Goal: Task Accomplishment & Management: Use online tool/utility

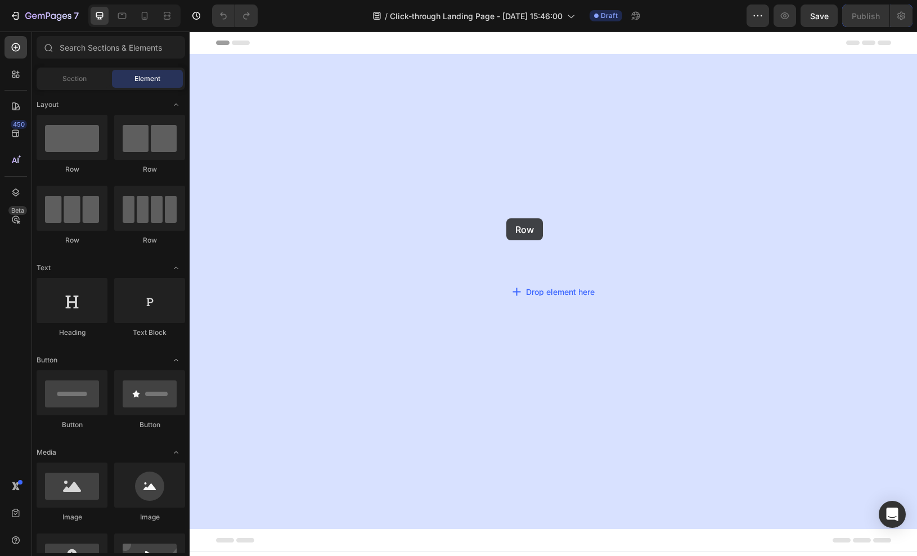
drag, startPoint x: 347, startPoint y: 170, endPoint x: 506, endPoint y: 218, distance: 166.9
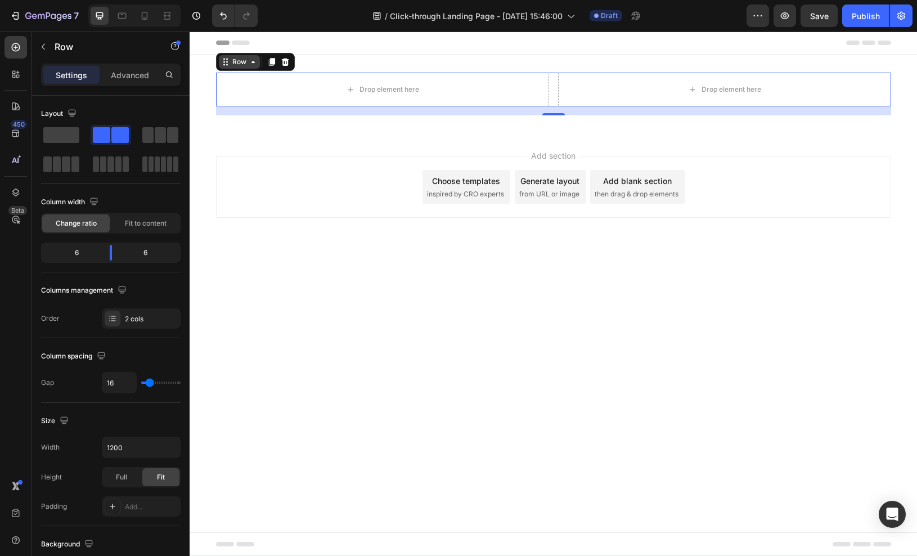
click at [250, 65] on icon at bounding box center [253, 61] width 9 height 9
click at [257, 87] on div "Drop element here" at bounding box center [382, 90] width 333 height 34
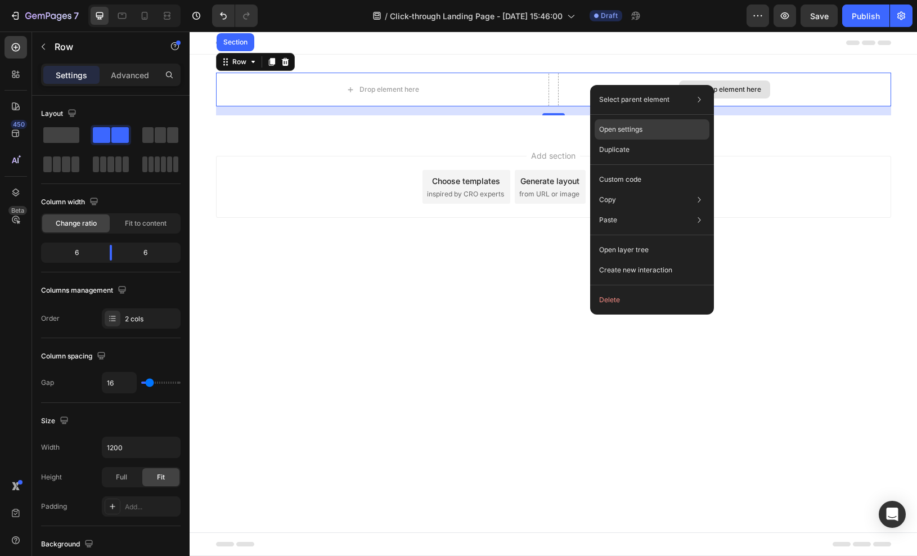
click at [665, 131] on div "Open settings" at bounding box center [652, 129] width 115 height 20
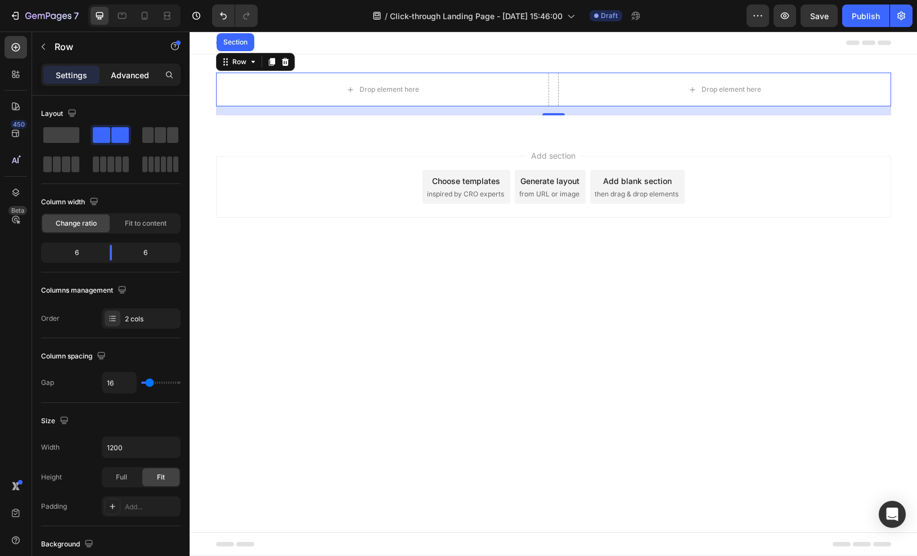
click at [141, 75] on p "Advanced" at bounding box center [130, 75] width 38 height 12
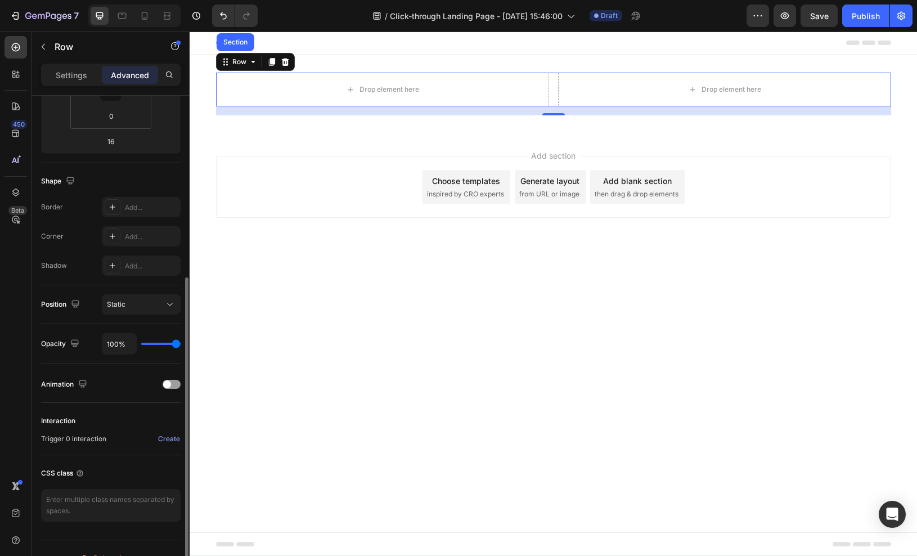
scroll to position [241, 0]
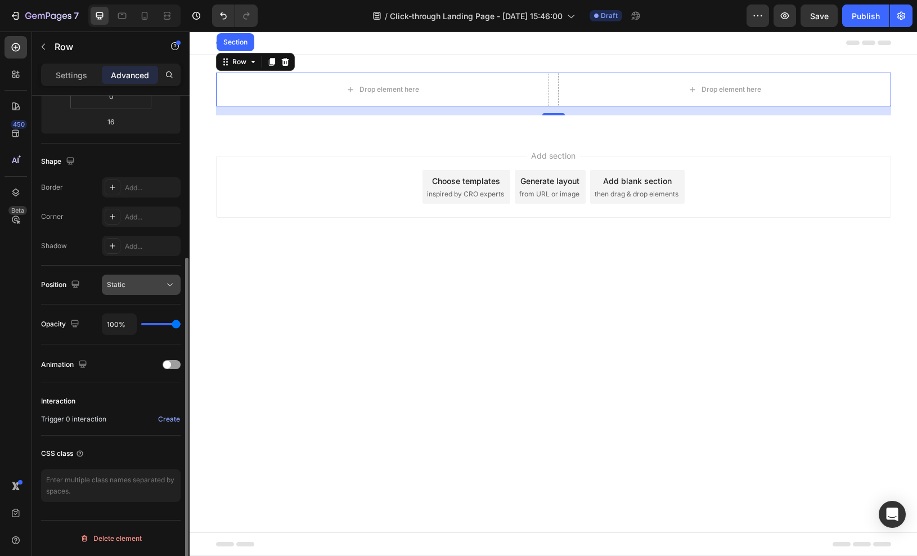
click at [167, 287] on icon at bounding box center [169, 284] width 11 height 11
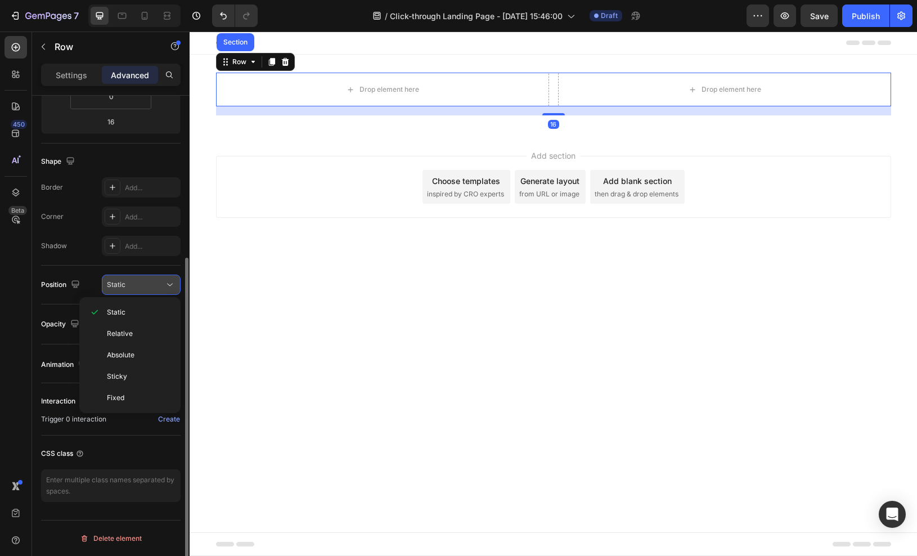
click at [165, 286] on icon at bounding box center [169, 284] width 11 height 11
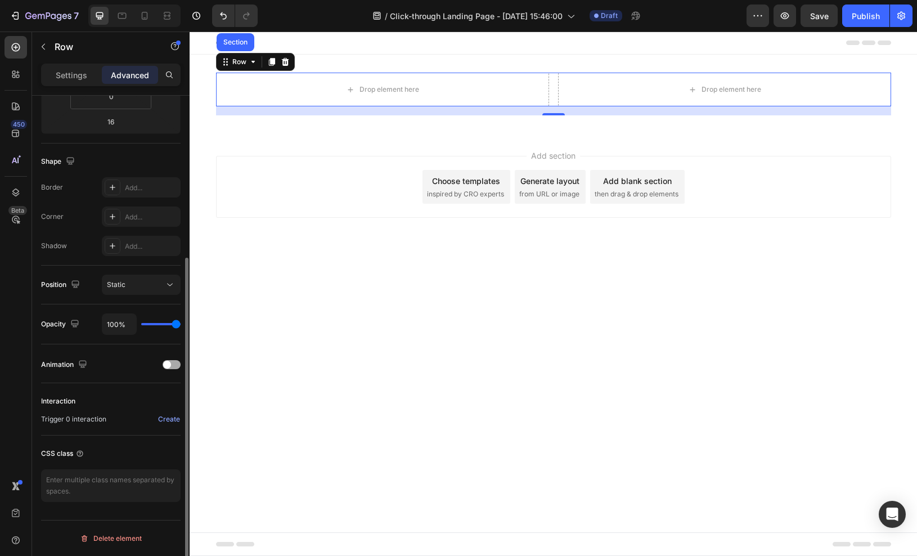
click at [176, 363] on div at bounding box center [172, 364] width 18 height 9
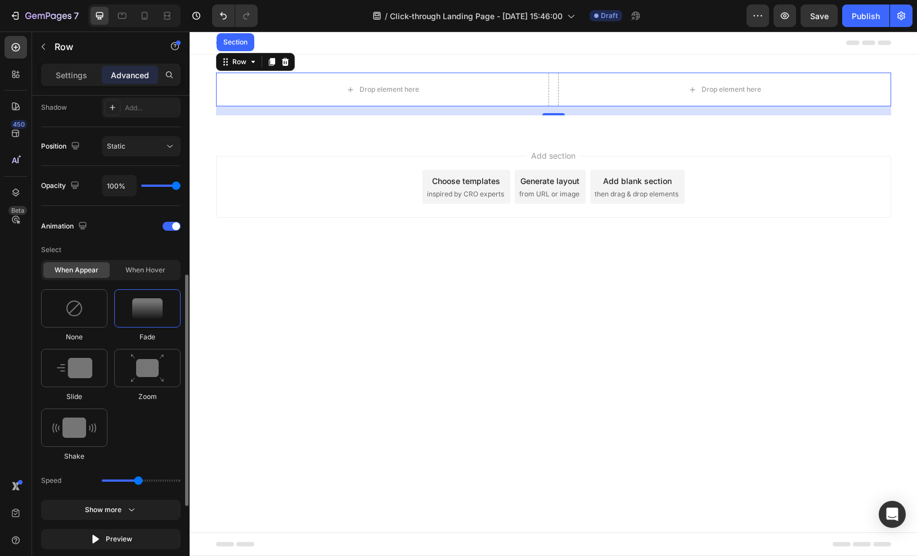
scroll to position [380, 0]
click at [142, 316] on img at bounding box center [147, 308] width 30 height 20
click at [86, 310] on div at bounding box center [74, 308] width 66 height 38
click at [167, 223] on div at bounding box center [172, 225] width 18 height 9
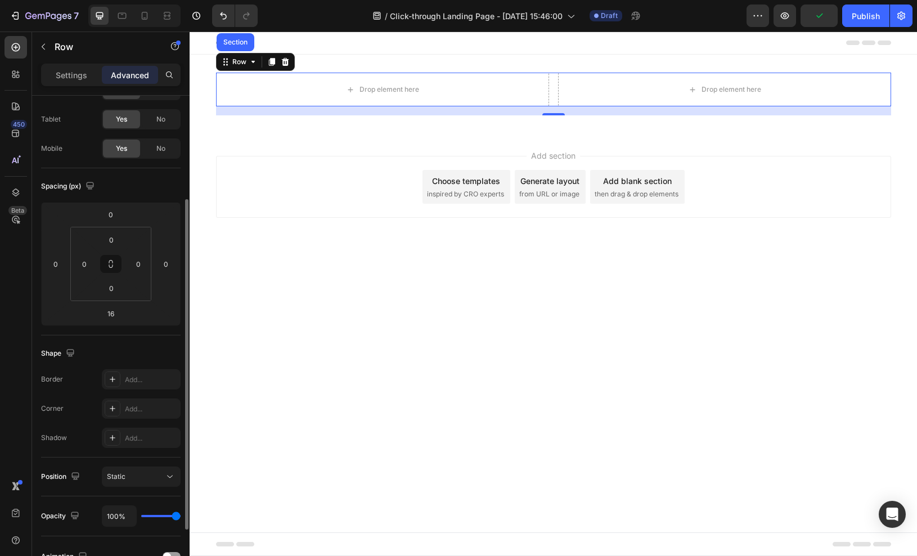
scroll to position [0, 0]
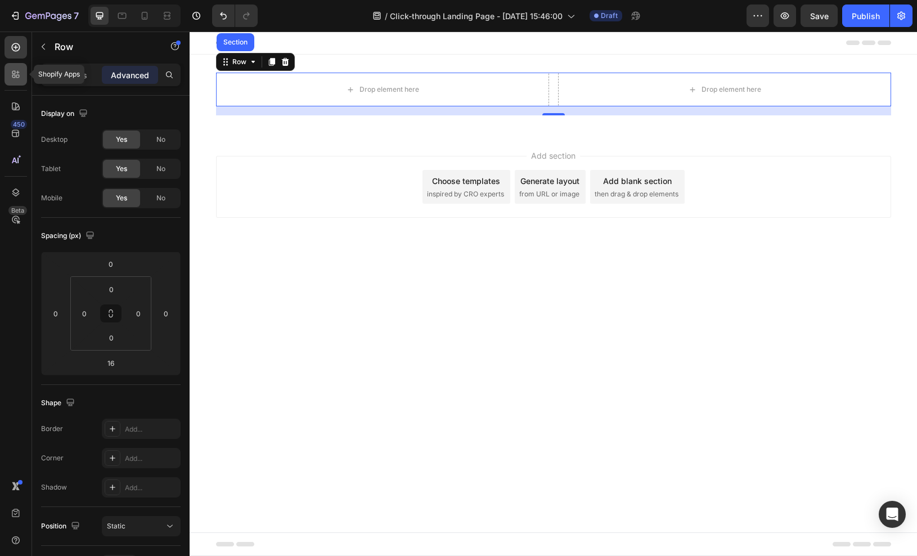
click at [17, 80] on div at bounding box center [16, 74] width 23 height 23
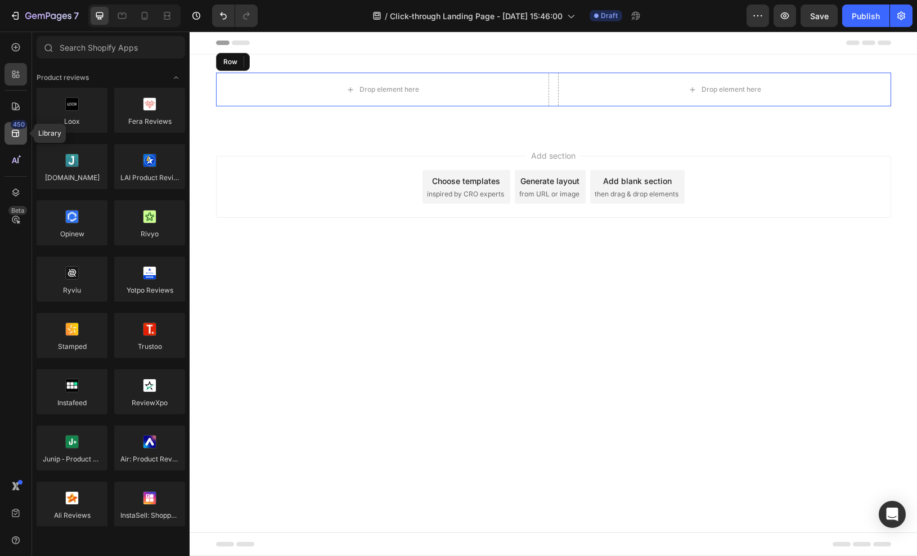
click at [8, 133] on div "450" at bounding box center [16, 133] width 23 height 23
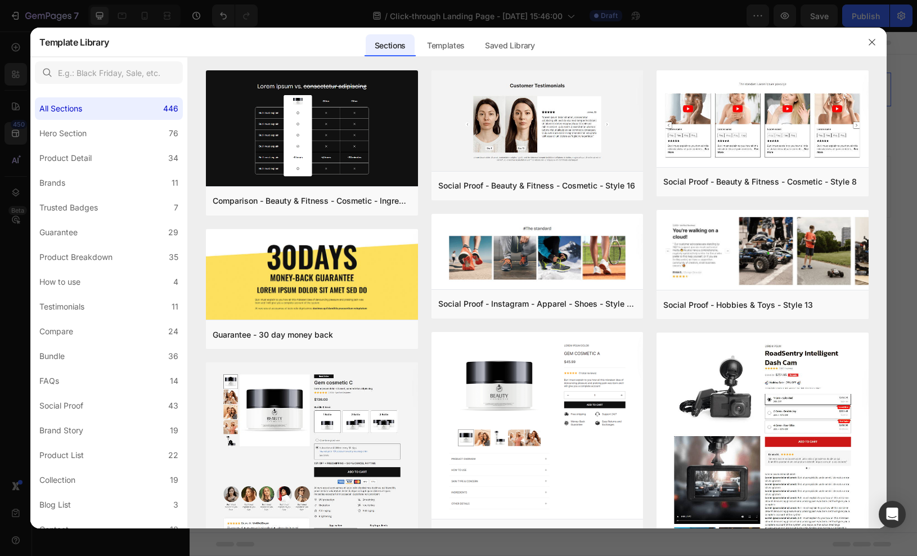
click at [16, 159] on div at bounding box center [458, 278] width 917 height 556
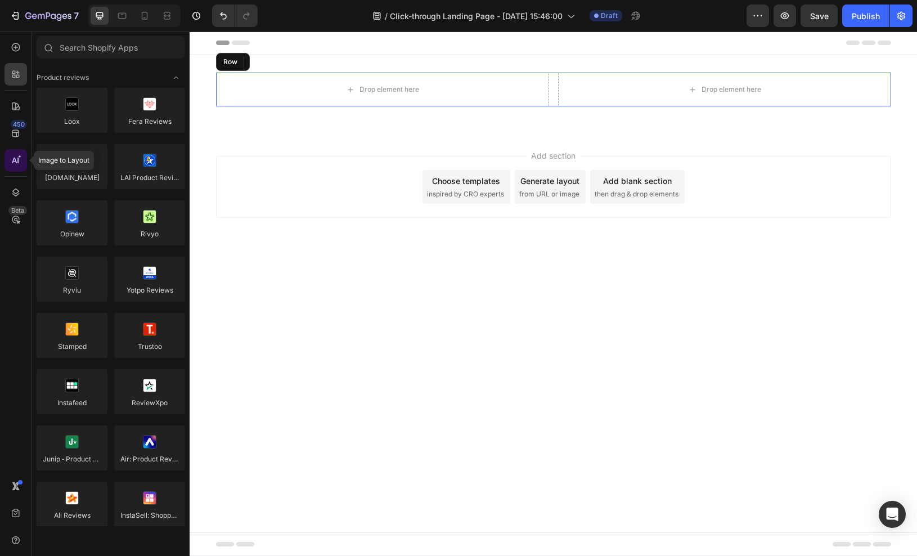
click at [16, 157] on icon at bounding box center [15, 160] width 11 height 11
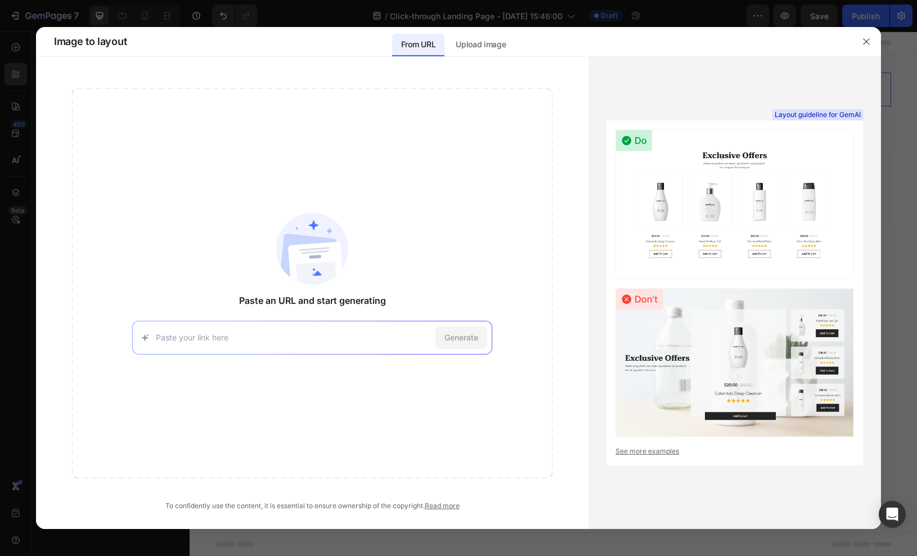
click at [15, 160] on div at bounding box center [458, 278] width 917 height 556
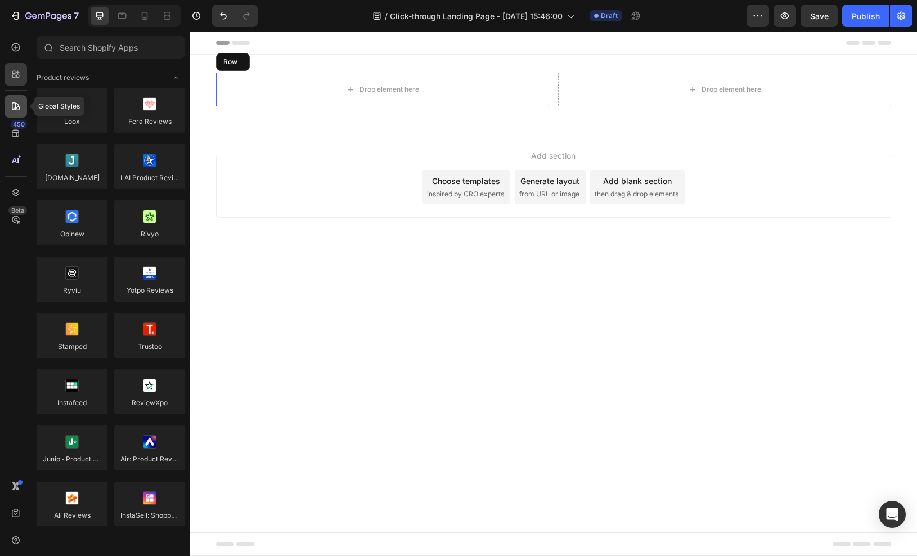
click at [16, 102] on icon at bounding box center [15, 106] width 11 height 11
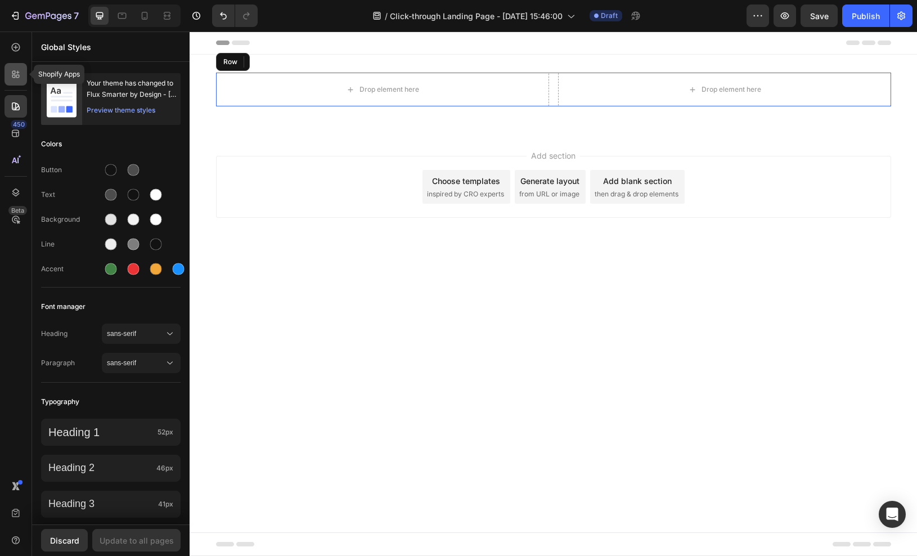
click at [12, 75] on icon at bounding box center [13, 76] width 3 height 3
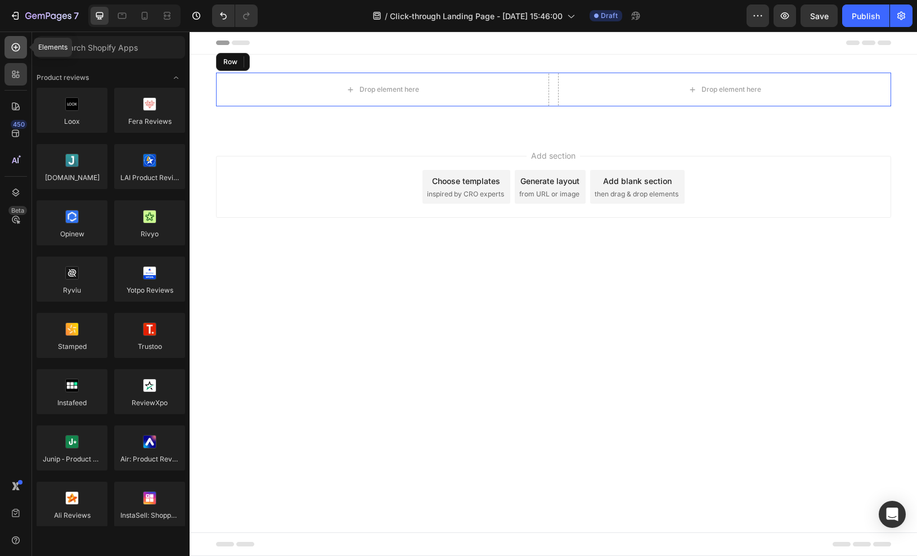
click at [8, 45] on div at bounding box center [16, 47] width 23 height 23
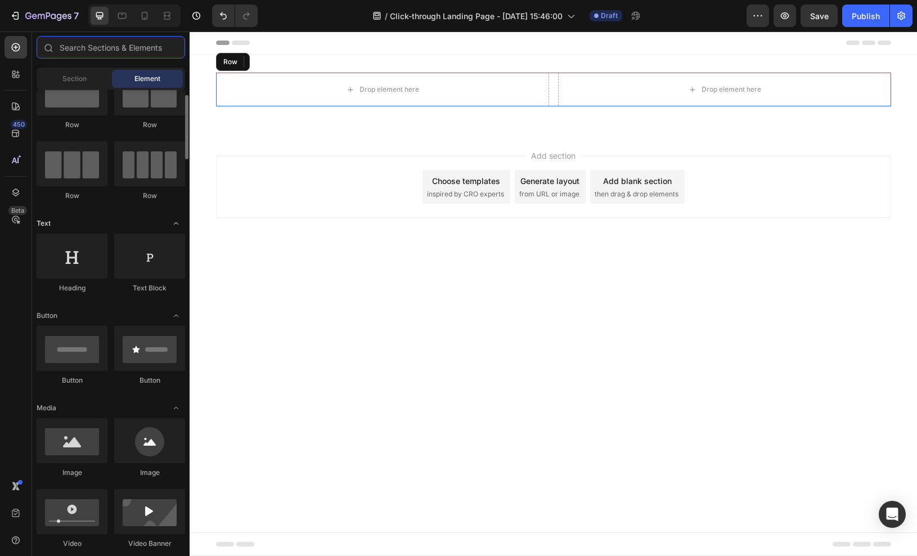
scroll to position [44, 0]
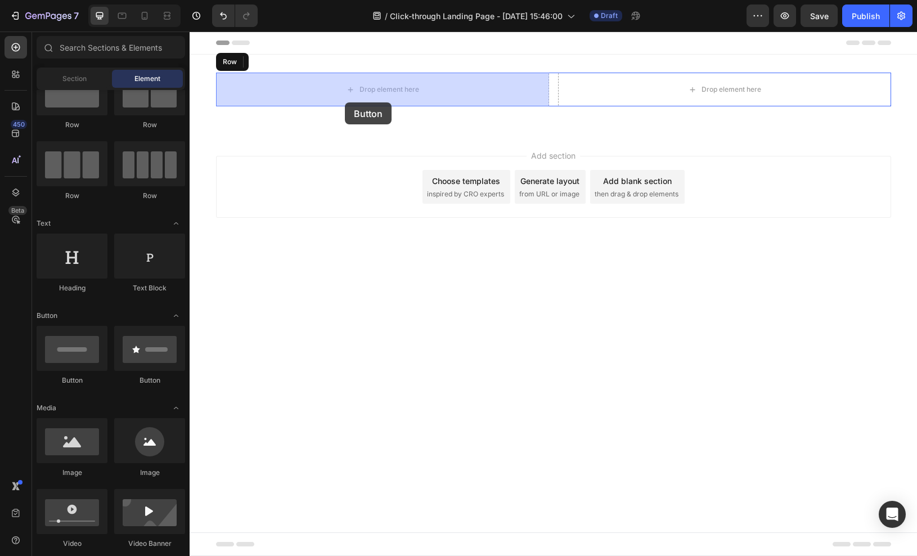
drag, startPoint x: 268, startPoint y: 387, endPoint x: 345, endPoint y: 102, distance: 294.7
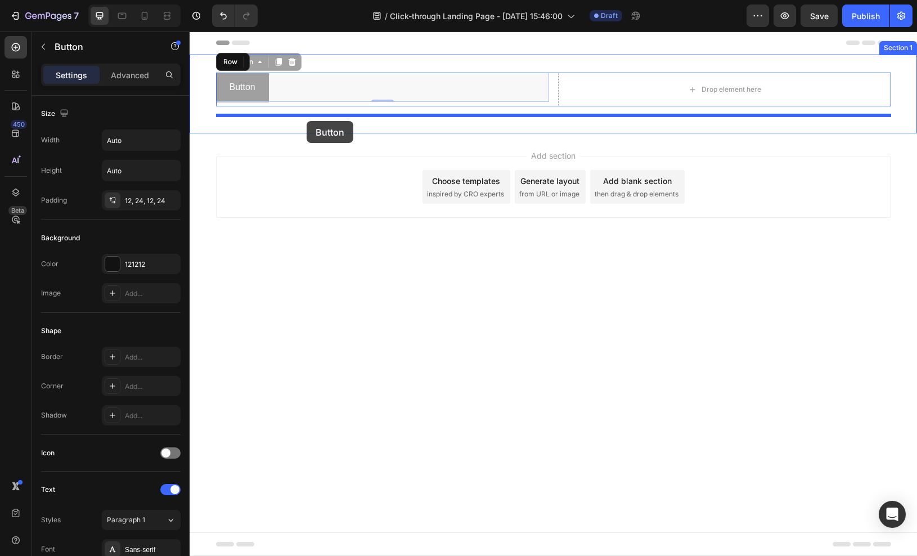
drag, startPoint x: 263, startPoint y: 78, endPoint x: 307, endPoint y: 121, distance: 61.3
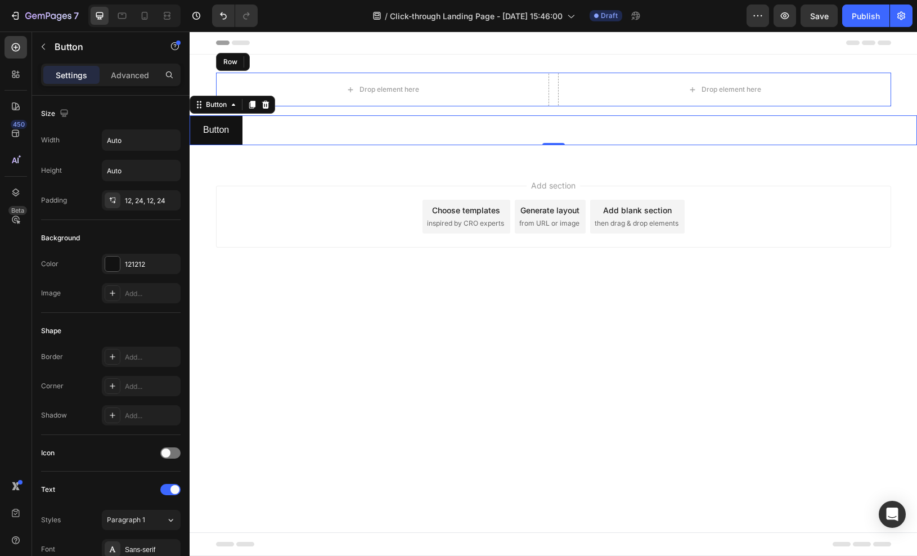
click at [312, 125] on div "Button Button 0" at bounding box center [553, 130] width 727 height 30
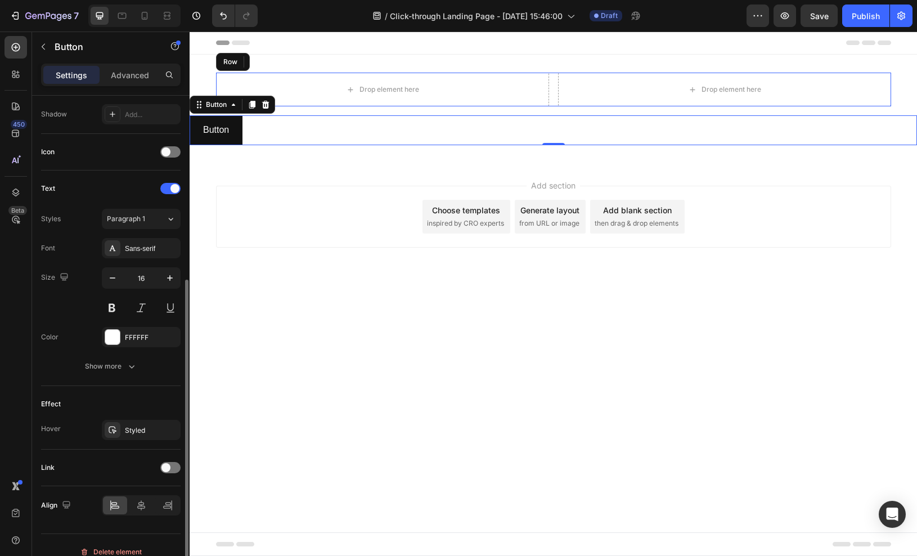
scroll to position [314, 0]
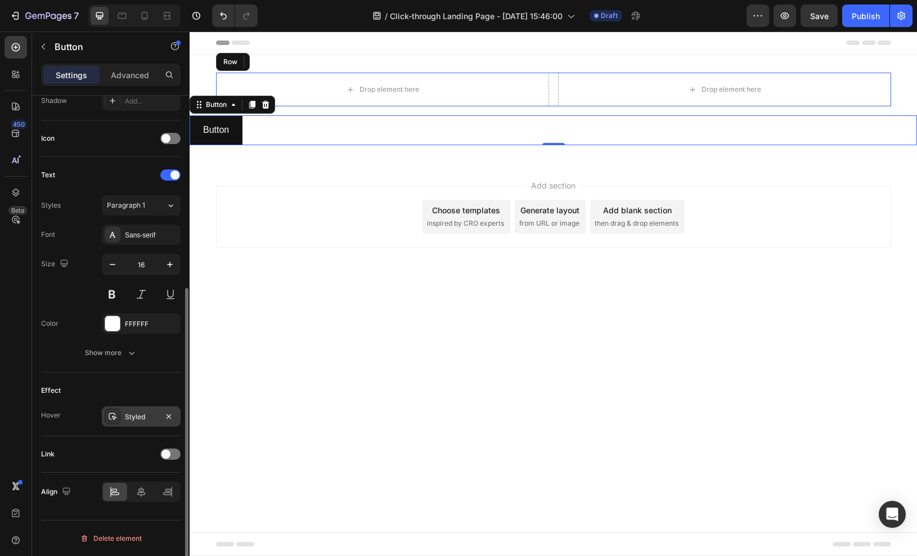
click at [141, 413] on div "Styled" at bounding box center [141, 417] width 33 height 10
click at [143, 392] on div "Effect" at bounding box center [111, 390] width 140 height 18
click at [142, 492] on icon at bounding box center [141, 491] width 11 height 11
click at [128, 413] on div "Styled" at bounding box center [141, 417] width 33 height 10
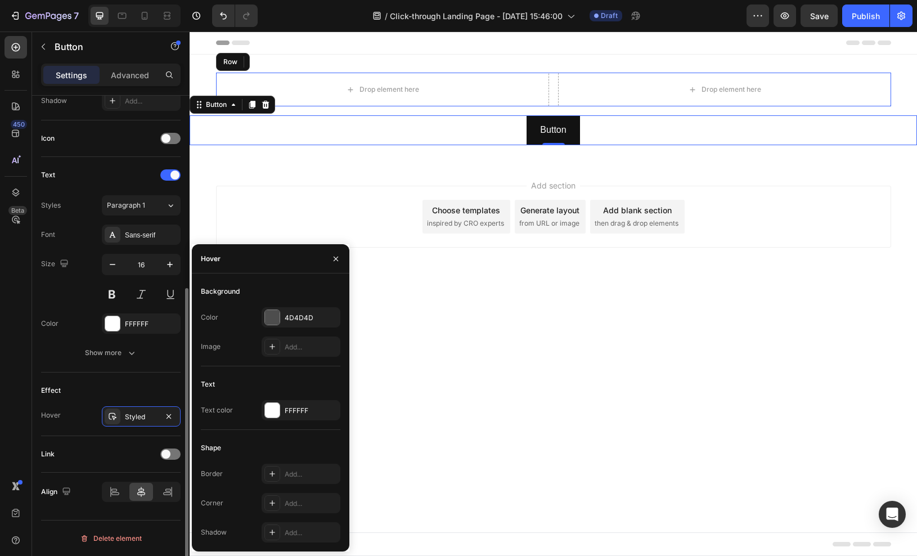
click at [109, 382] on div "Effect" at bounding box center [111, 390] width 140 height 18
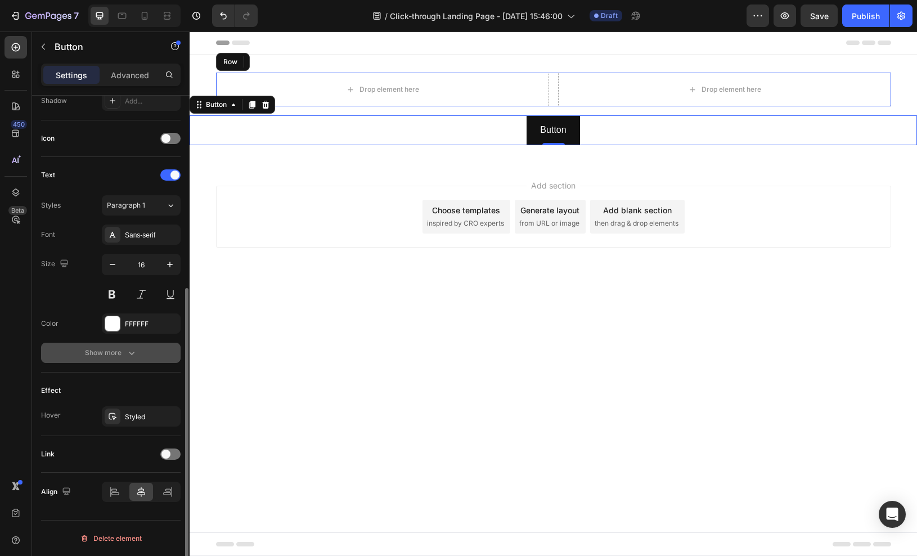
click at [137, 353] on icon "button" at bounding box center [131, 352] width 11 height 11
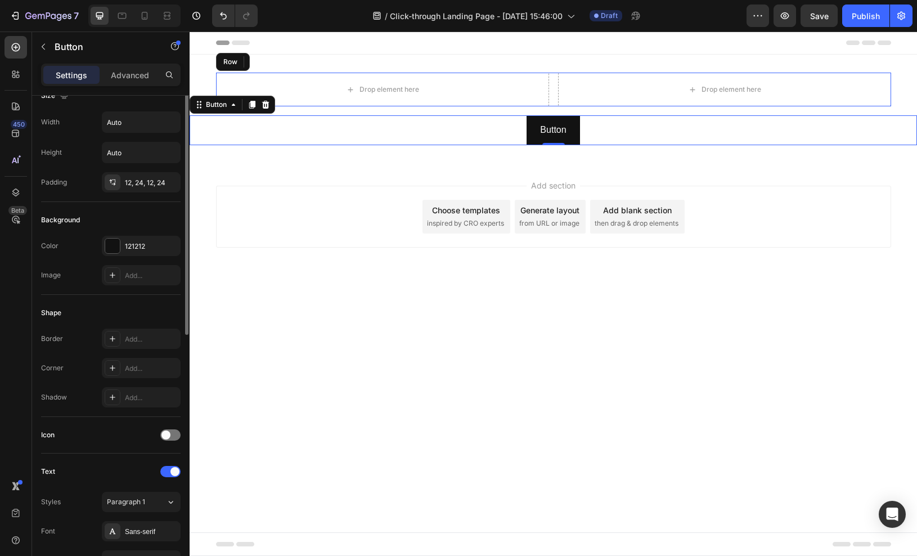
scroll to position [0, 0]
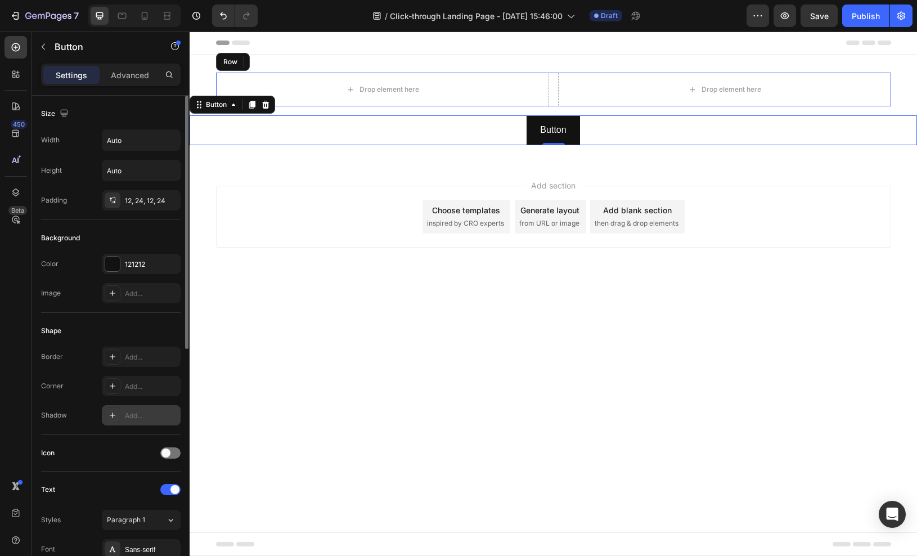
click at [136, 412] on div "Add..." at bounding box center [151, 416] width 53 height 10
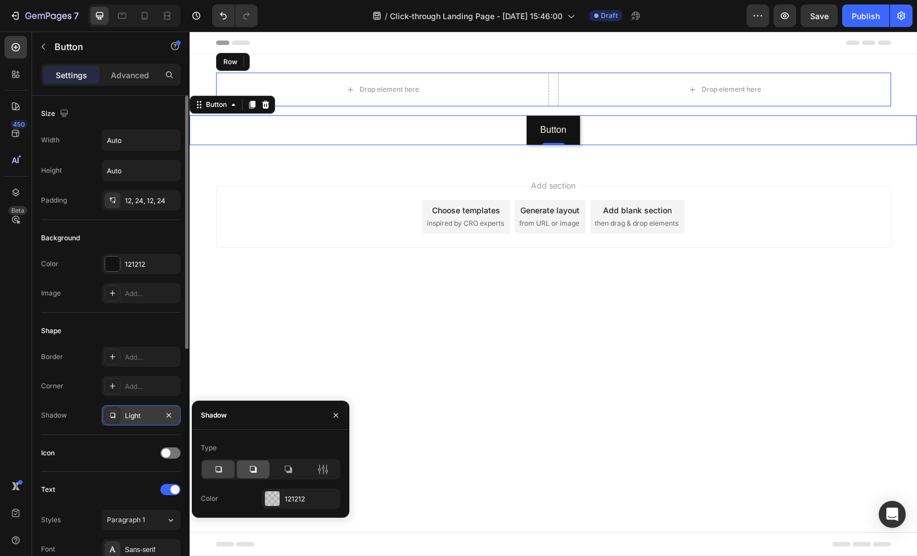
click at [257, 467] on icon at bounding box center [253, 469] width 7 height 7
click at [296, 465] on div at bounding box center [288, 469] width 33 height 18
click at [257, 466] on icon at bounding box center [253, 469] width 11 height 11
click at [319, 469] on icon at bounding box center [319, 469] width 3 height 10
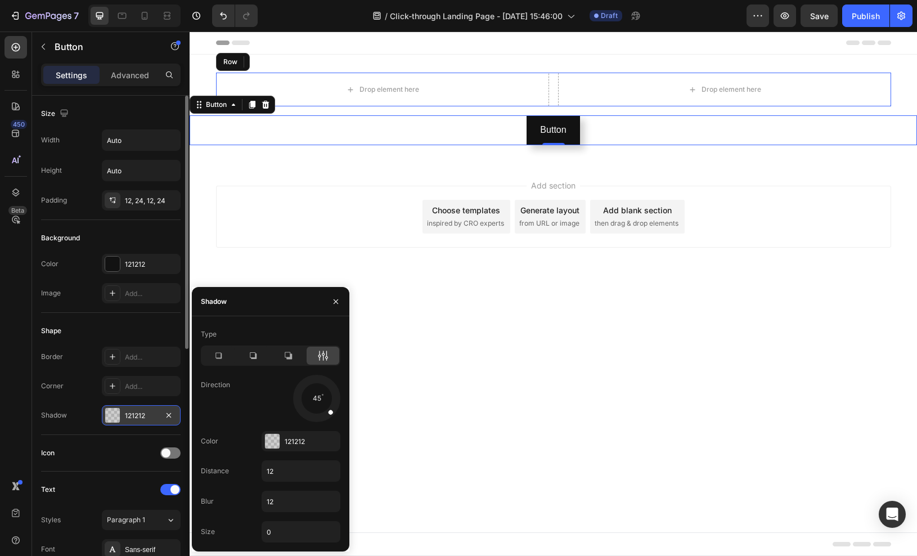
click at [323, 356] on icon at bounding box center [323, 355] width 3 height 10
click at [338, 299] on icon "button" at bounding box center [335, 301] width 9 height 9
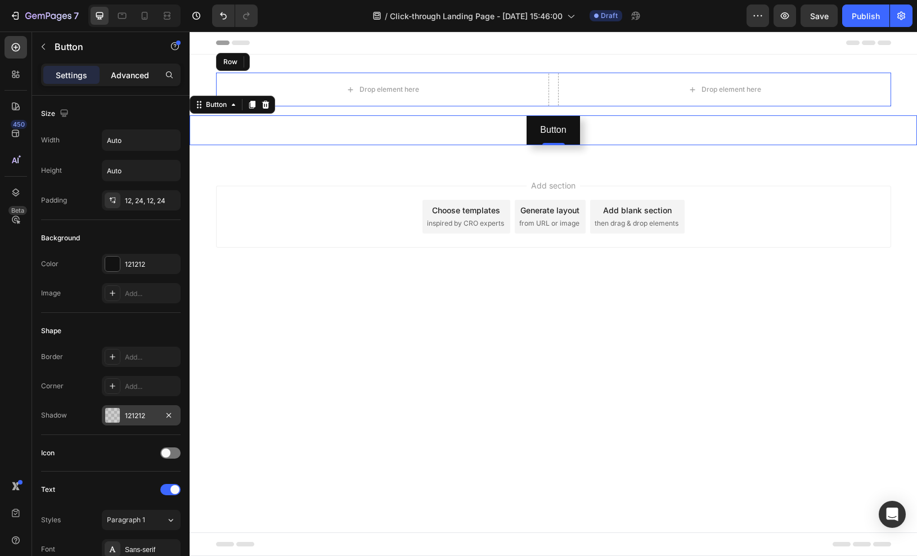
click at [133, 69] on p "Advanced" at bounding box center [130, 75] width 38 height 12
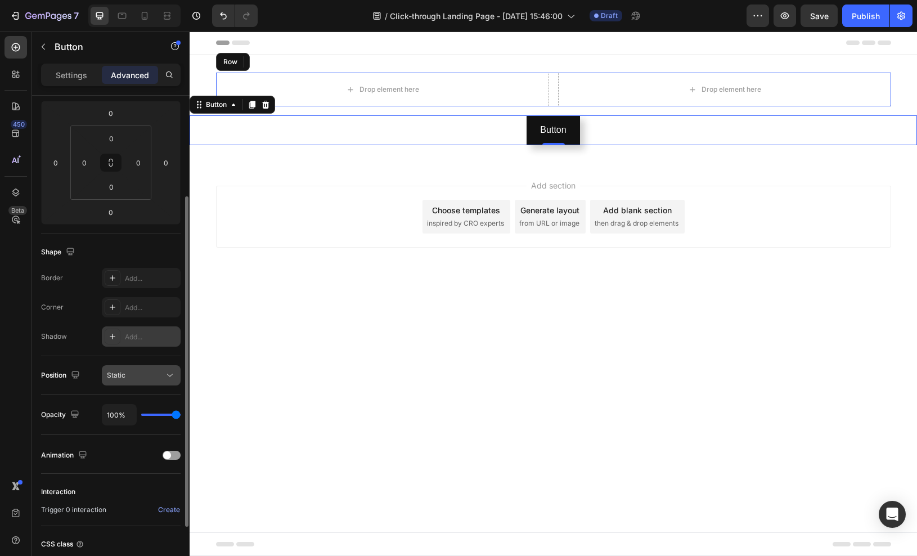
scroll to position [152, 0]
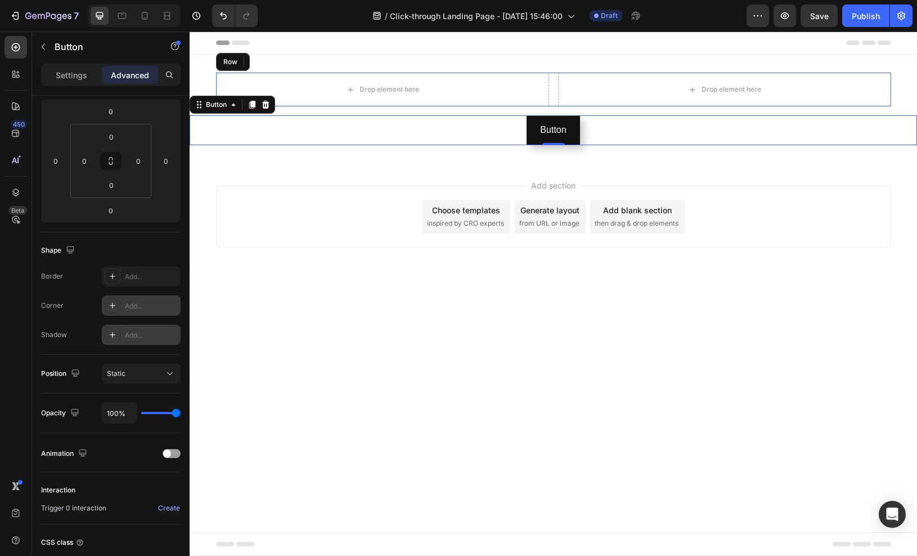
click at [124, 302] on div "Add..." at bounding box center [141, 305] width 79 height 20
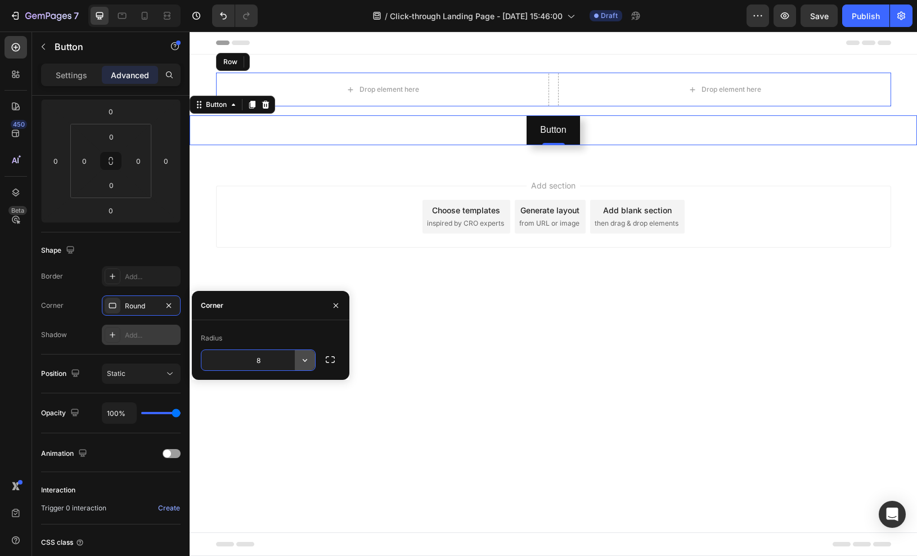
click at [304, 357] on icon "button" at bounding box center [304, 359] width 11 height 11
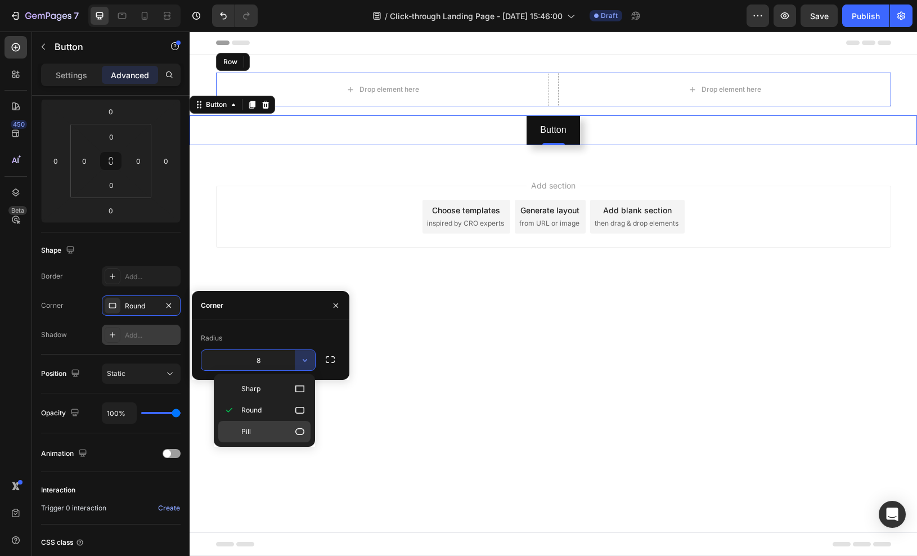
click at [282, 433] on p "Pill" at bounding box center [273, 431] width 64 height 11
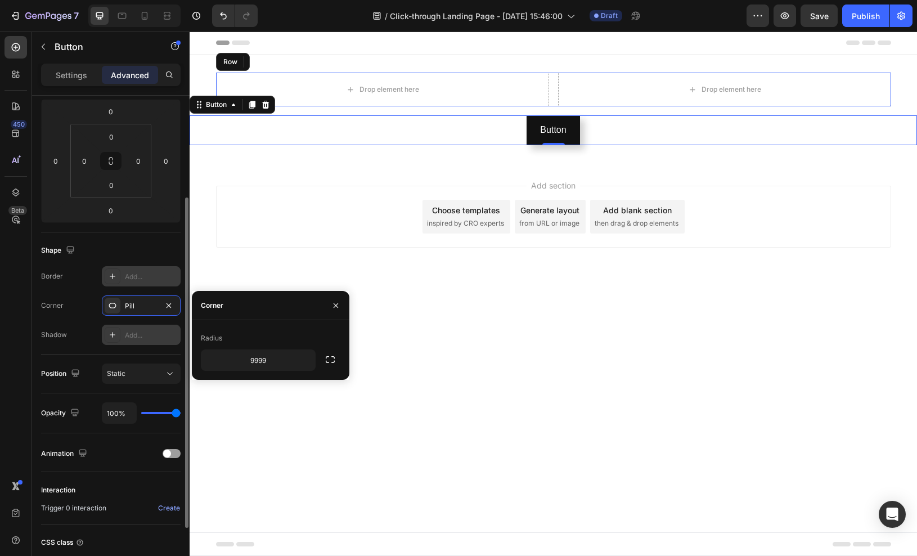
click at [141, 272] on div "Add..." at bounding box center [151, 277] width 53 height 10
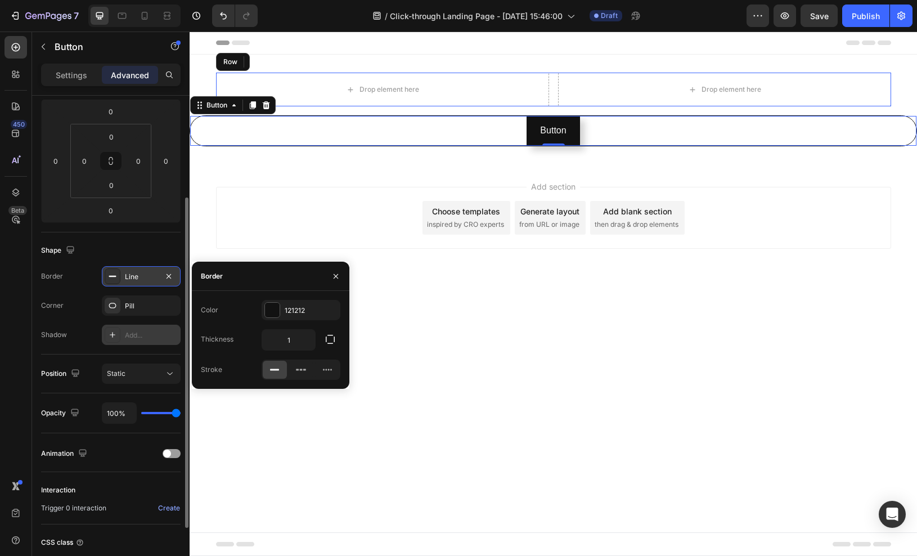
click at [141, 272] on div "Line" at bounding box center [141, 277] width 33 height 10
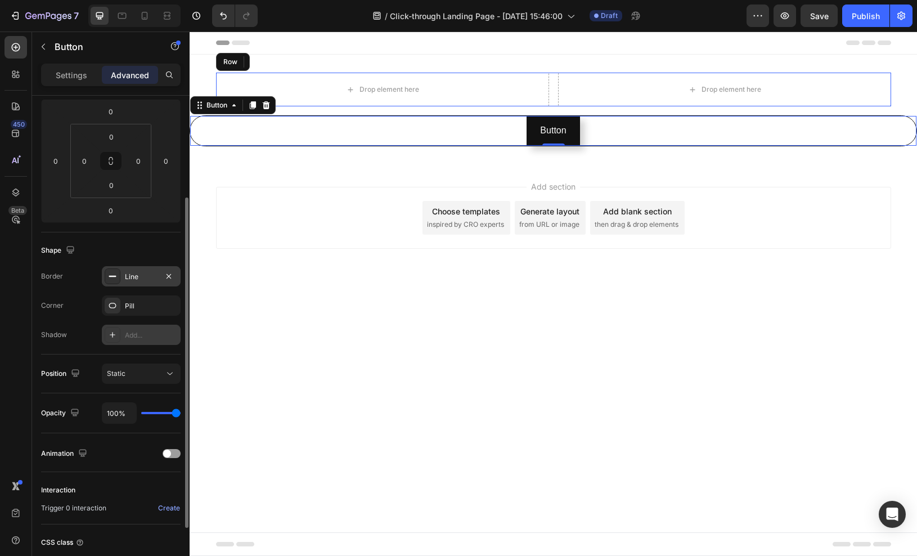
click at [141, 272] on div "Line" at bounding box center [141, 277] width 33 height 10
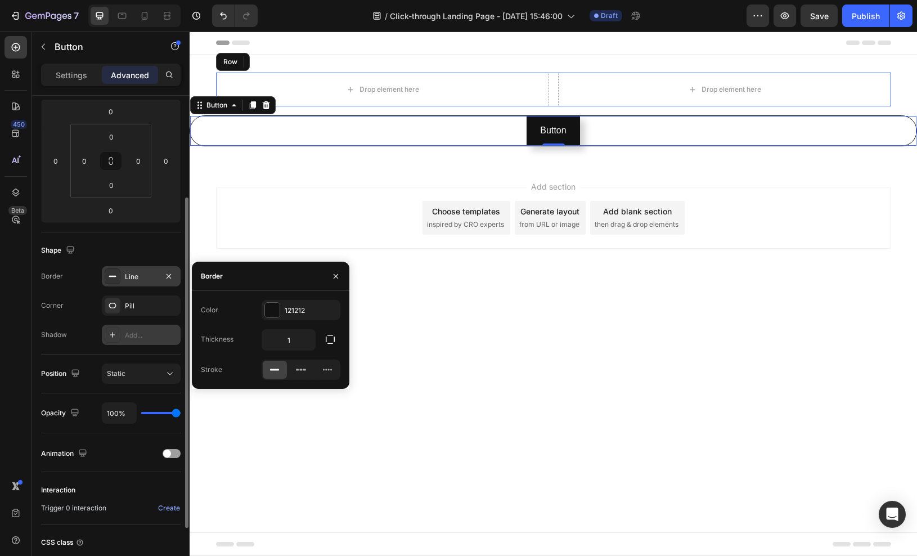
click at [111, 276] on rect at bounding box center [112, 276] width 7 height 1
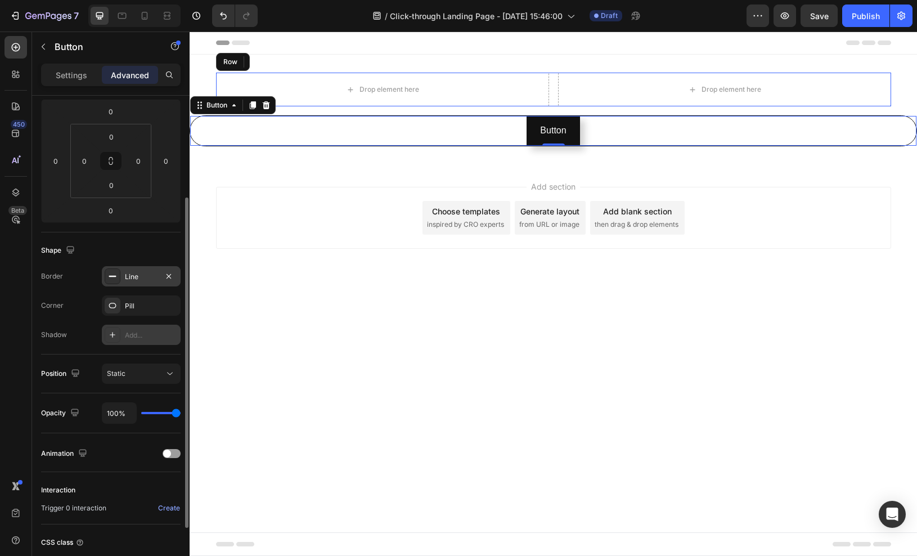
click at [111, 276] on rect at bounding box center [112, 276] width 7 height 1
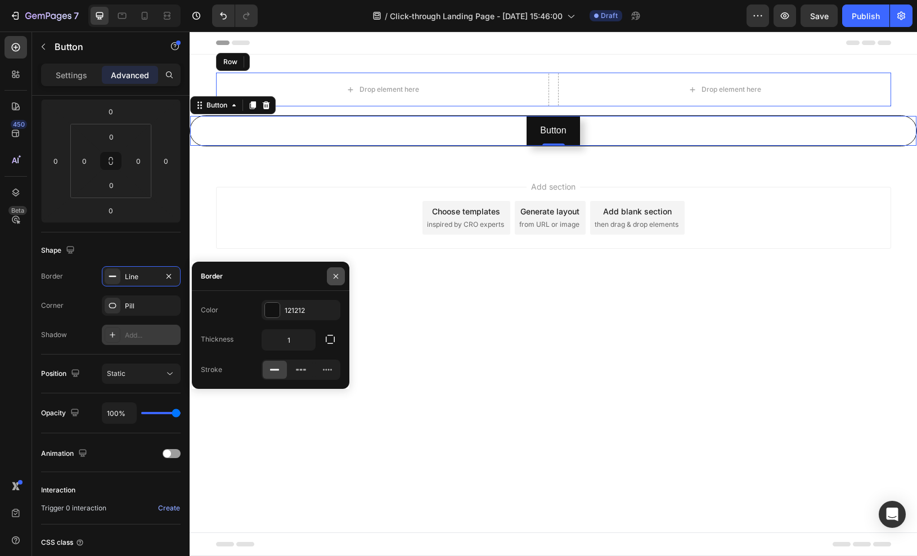
click at [337, 273] on icon "button" at bounding box center [335, 276] width 9 height 9
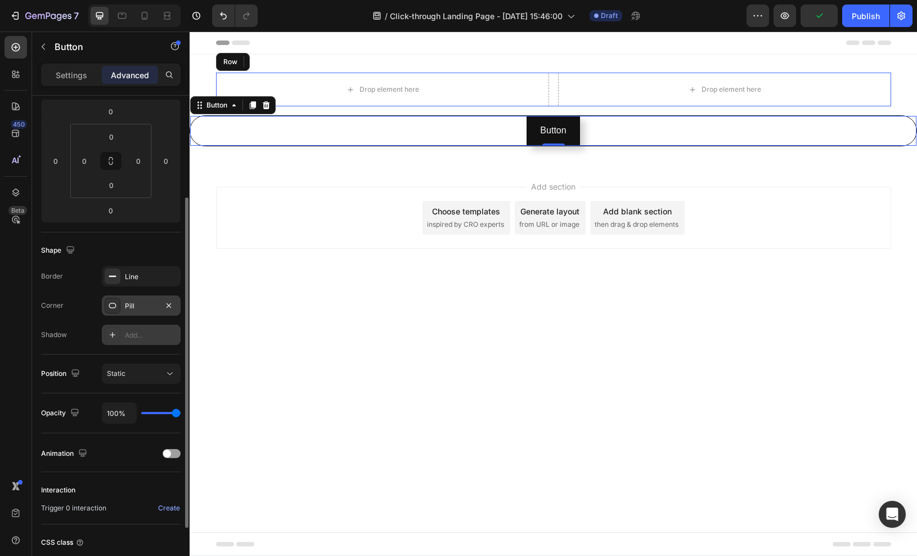
click at [153, 301] on div "Pill" at bounding box center [141, 306] width 33 height 10
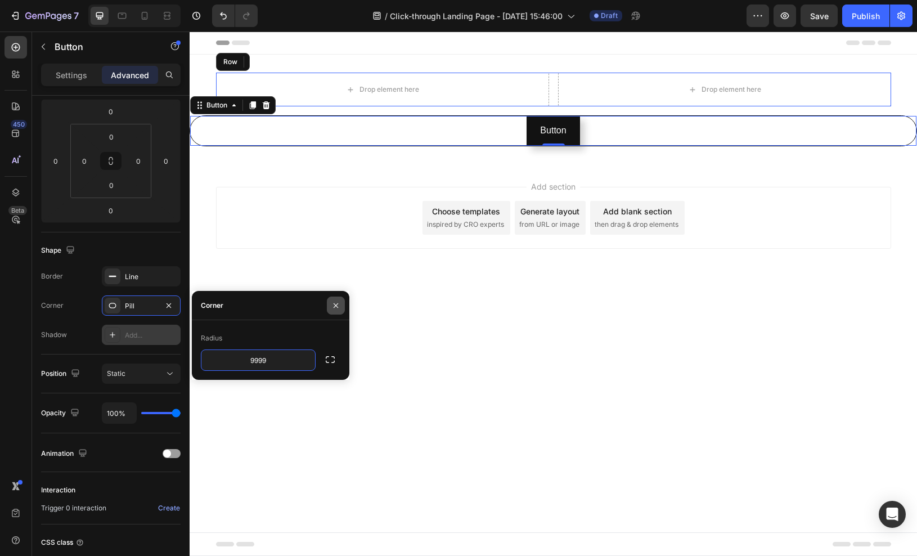
click at [338, 304] on icon "button" at bounding box center [335, 305] width 9 height 9
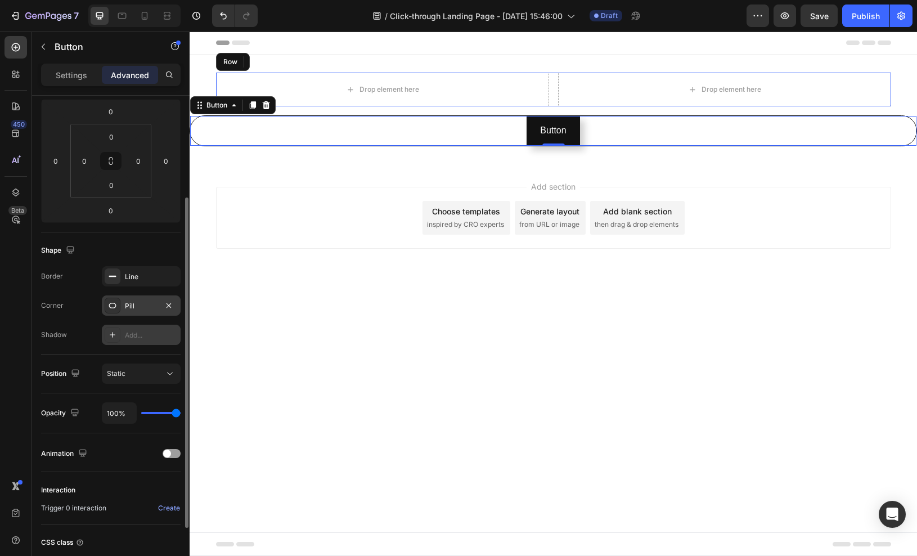
click at [145, 305] on div "Pill" at bounding box center [141, 306] width 33 height 10
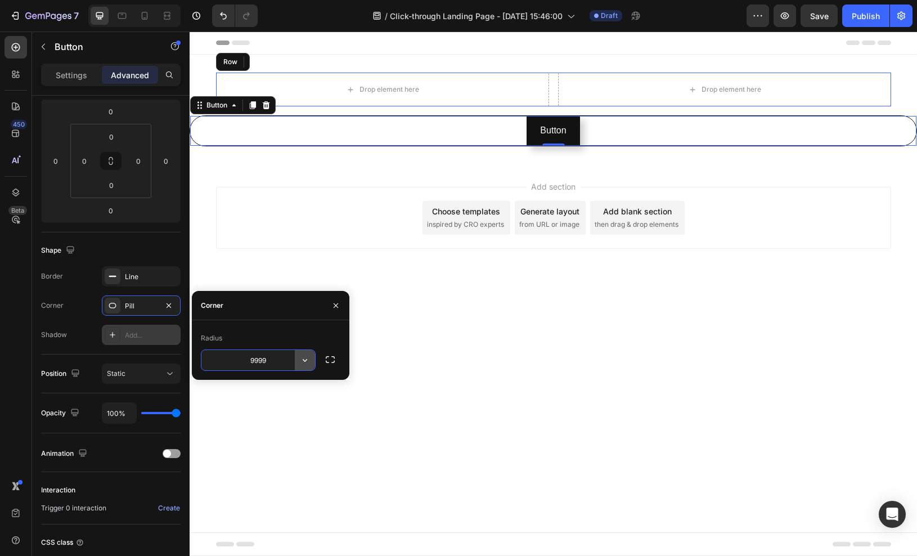
click at [305, 361] on icon "button" at bounding box center [305, 360] width 5 height 3
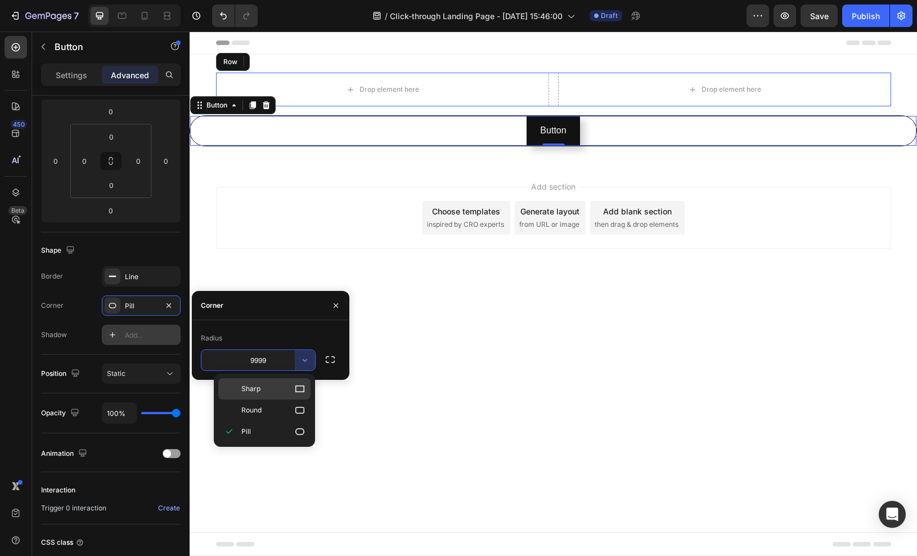
click at [277, 387] on p "Sharp" at bounding box center [273, 388] width 64 height 11
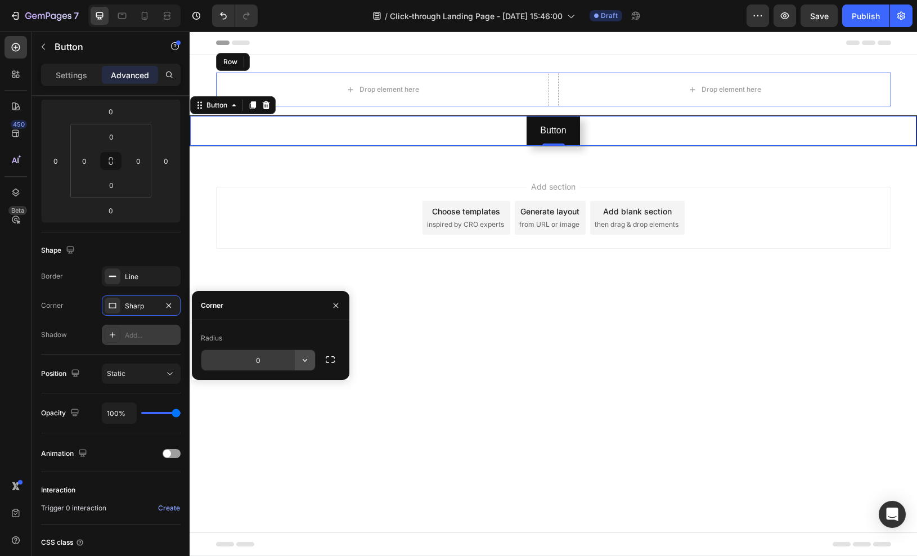
click at [301, 359] on icon "button" at bounding box center [304, 359] width 11 height 11
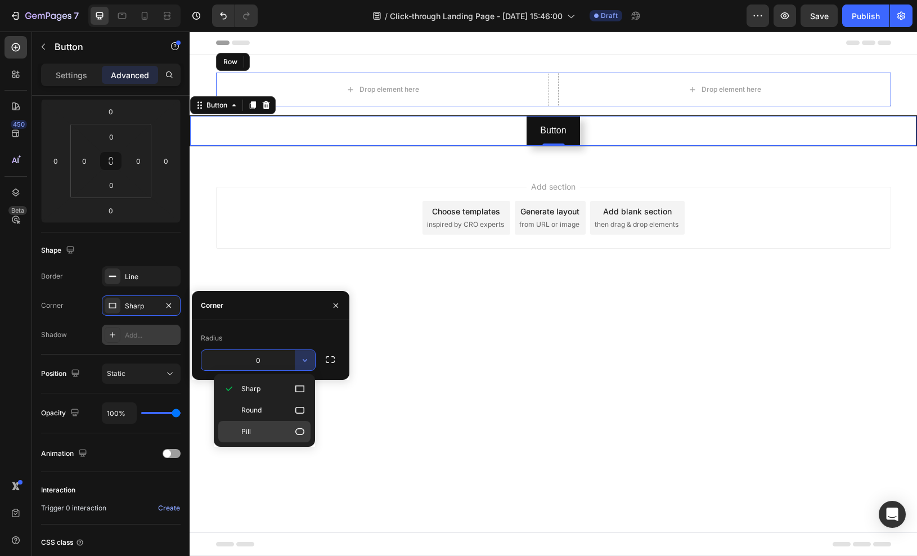
click at [265, 430] on p "Pill" at bounding box center [273, 431] width 64 height 11
type input "9999"
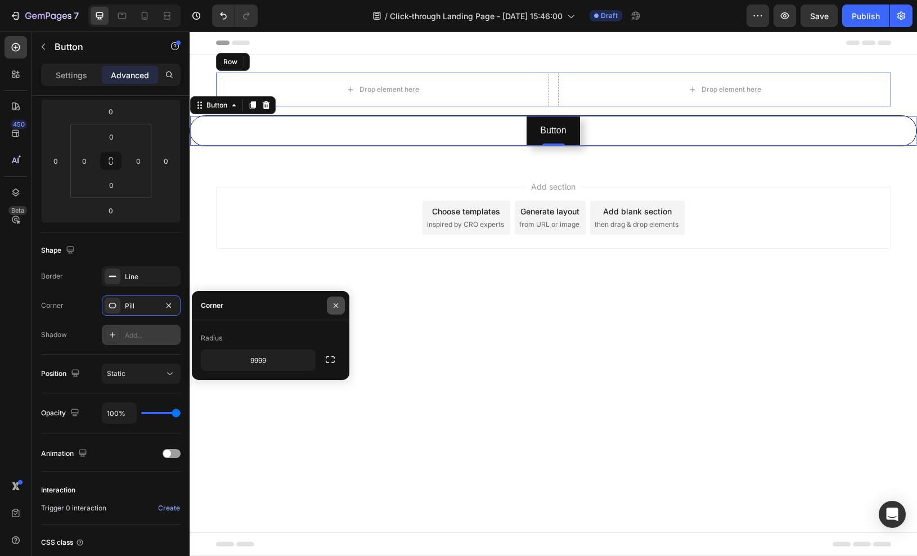
click at [336, 303] on icon "button" at bounding box center [335, 305] width 9 height 9
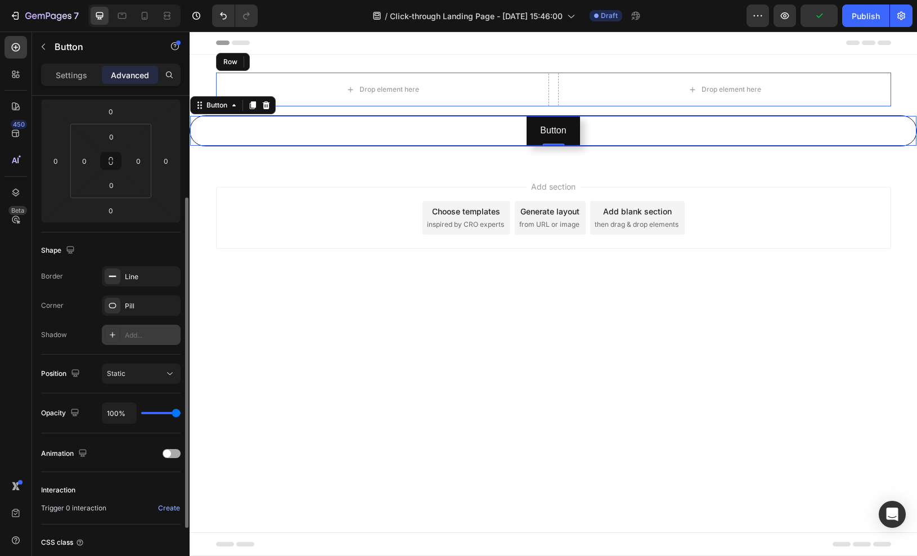
click at [175, 455] on div at bounding box center [172, 453] width 18 height 9
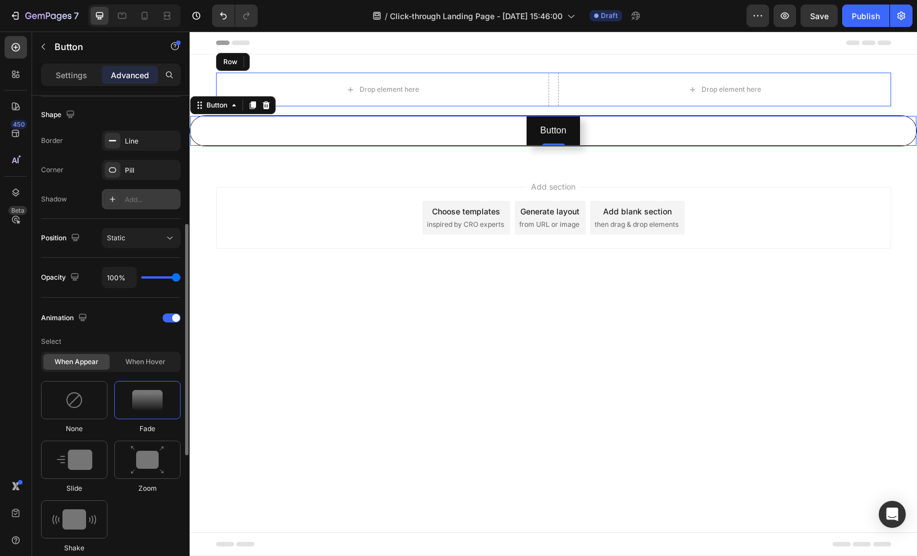
scroll to position [290, 0]
click at [156, 397] on img at bounding box center [147, 398] width 30 height 20
click at [82, 457] on img at bounding box center [74, 457] width 35 height 20
click at [155, 393] on img at bounding box center [147, 399] width 30 height 20
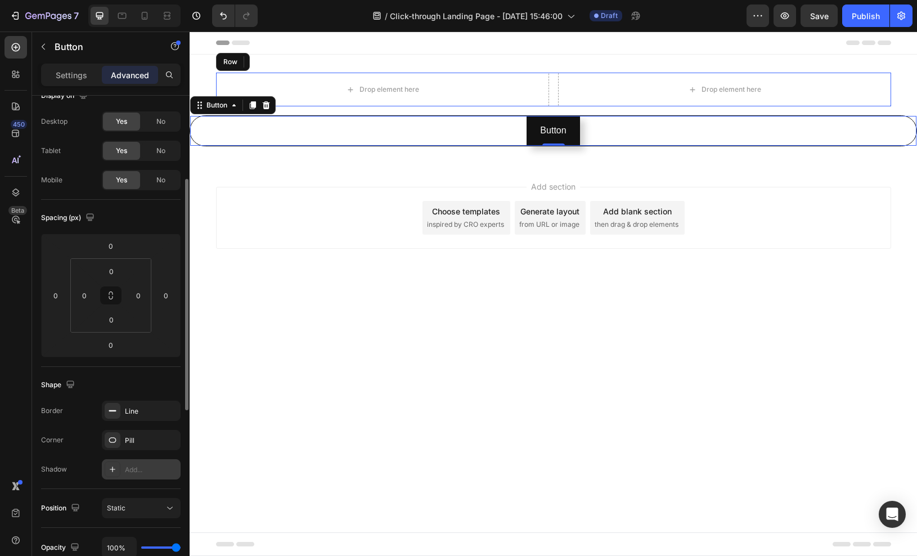
scroll to position [0, 0]
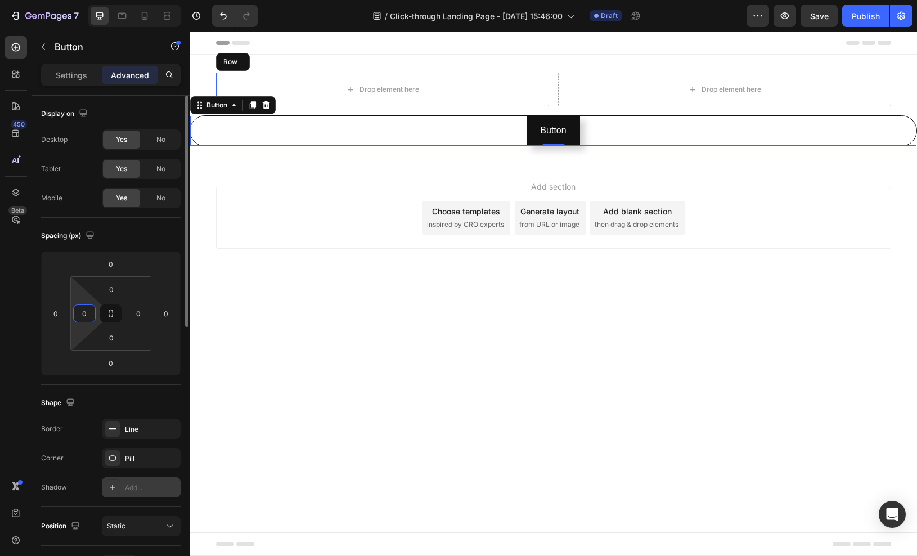
click at [89, 314] on input "0" at bounding box center [84, 313] width 17 height 17
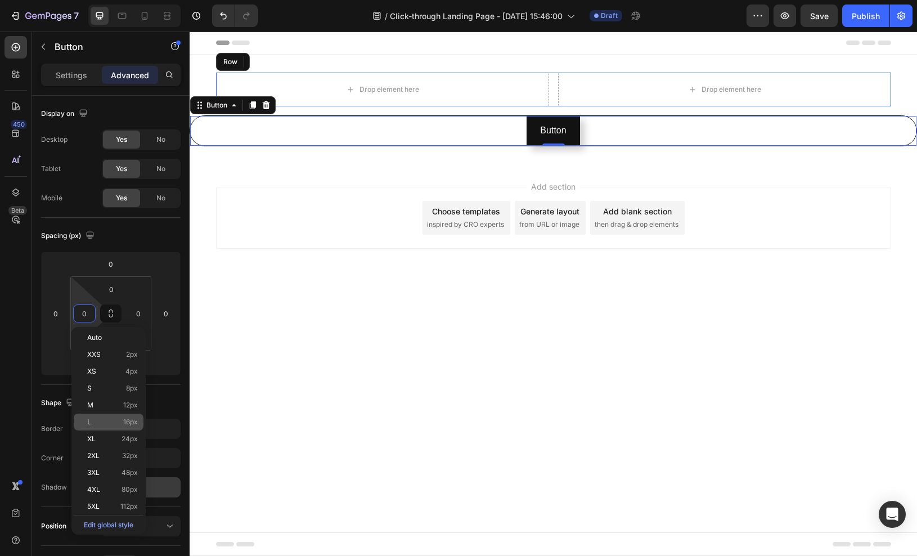
click at [97, 417] on div "L 16px" at bounding box center [109, 421] width 70 height 17
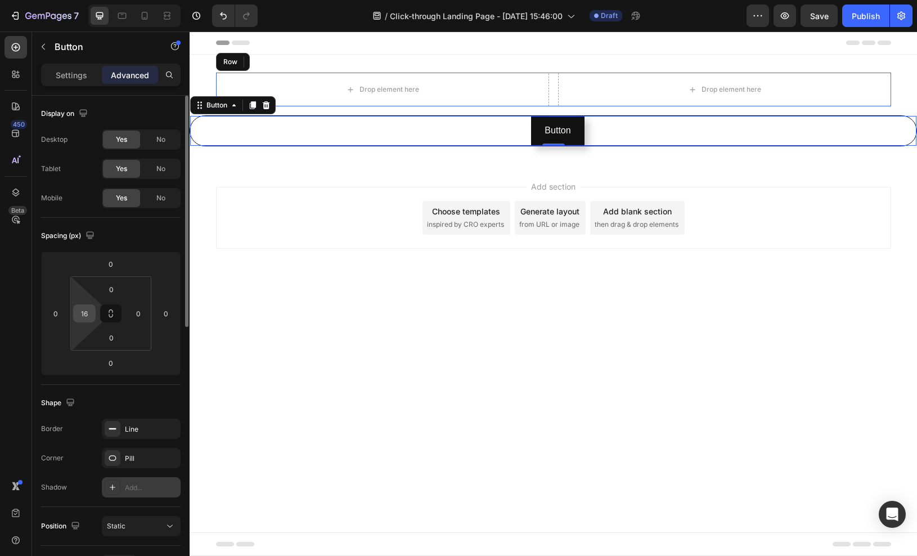
click at [87, 317] on input "16" at bounding box center [84, 313] width 17 height 17
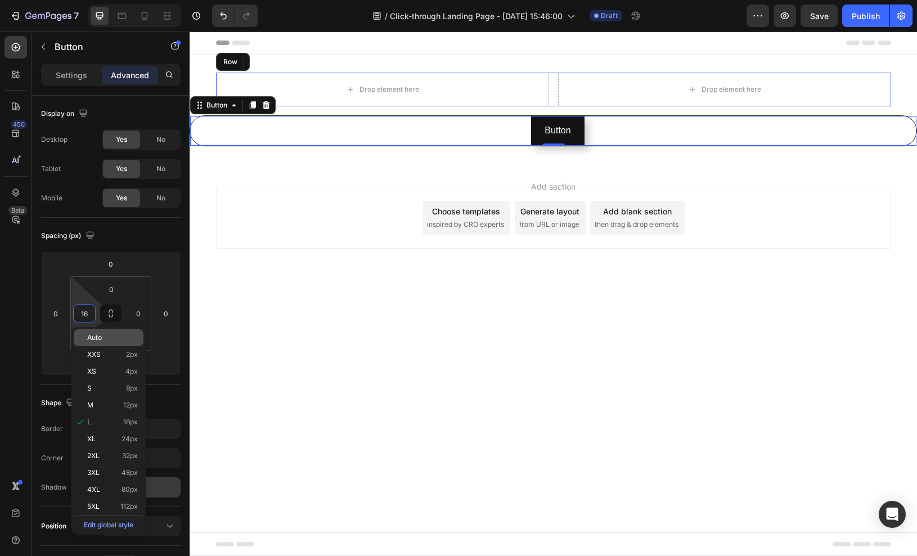
click at [112, 338] on p "Auto" at bounding box center [112, 338] width 51 height 8
type input "Auto"
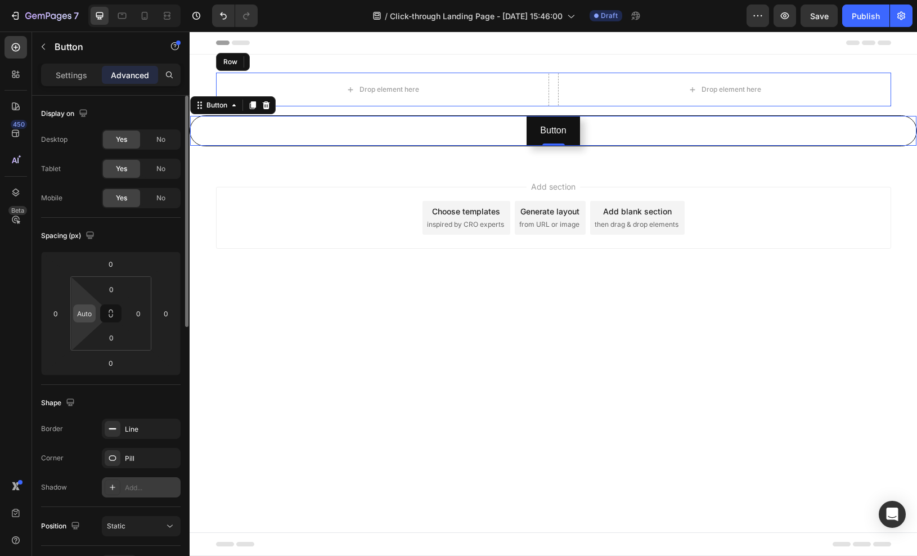
click at [89, 313] on input "Auto" at bounding box center [84, 313] width 17 height 17
type input "0"
click at [75, 236] on div "Spacing (px)" at bounding box center [69, 235] width 56 height 15
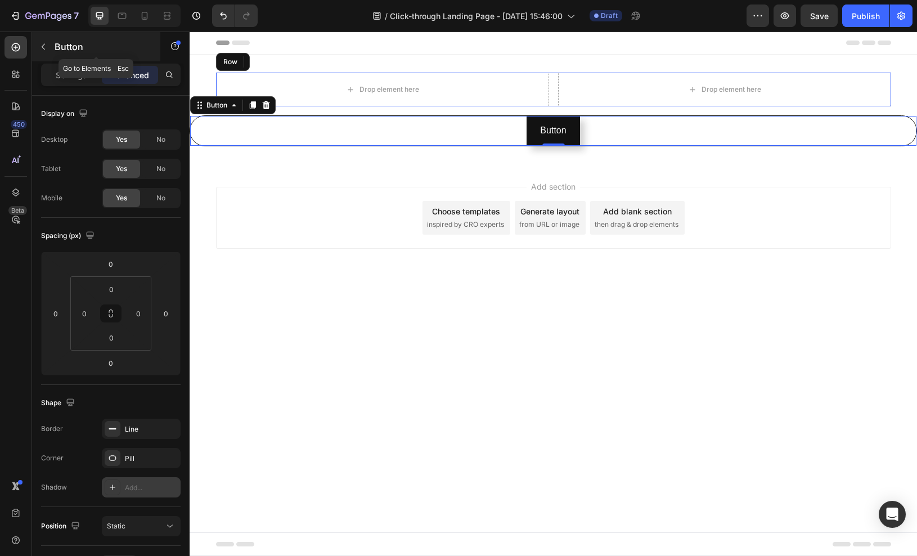
click at [41, 42] on button "button" at bounding box center [43, 47] width 18 height 18
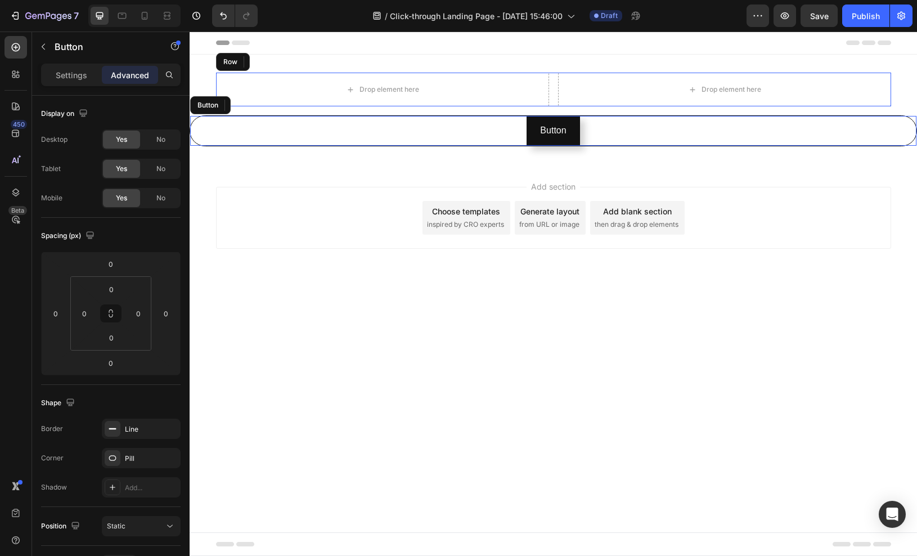
click at [304, 134] on div "Button Button" at bounding box center [553, 130] width 727 height 31
click at [266, 102] on icon at bounding box center [266, 105] width 7 height 8
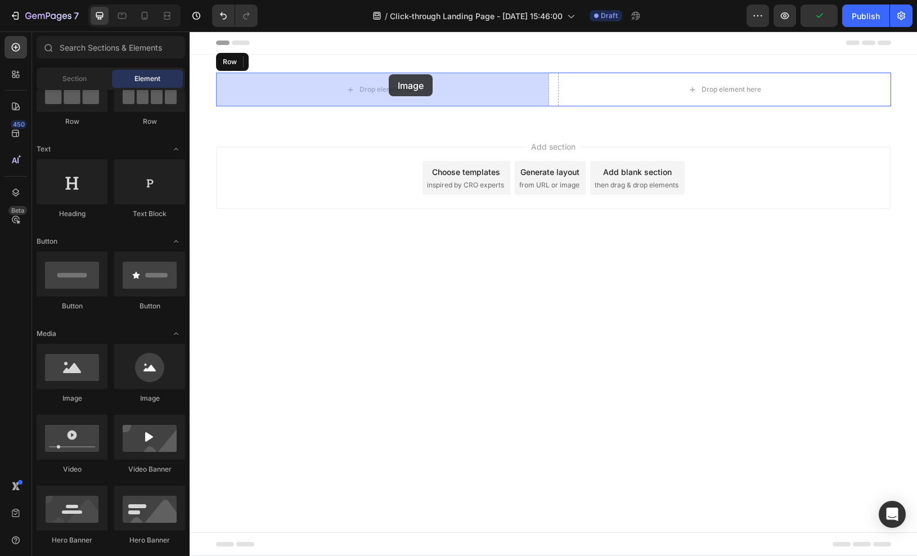
scroll to position [118, 0]
drag, startPoint x: 263, startPoint y: 388, endPoint x: 389, endPoint y: 79, distance: 333.0
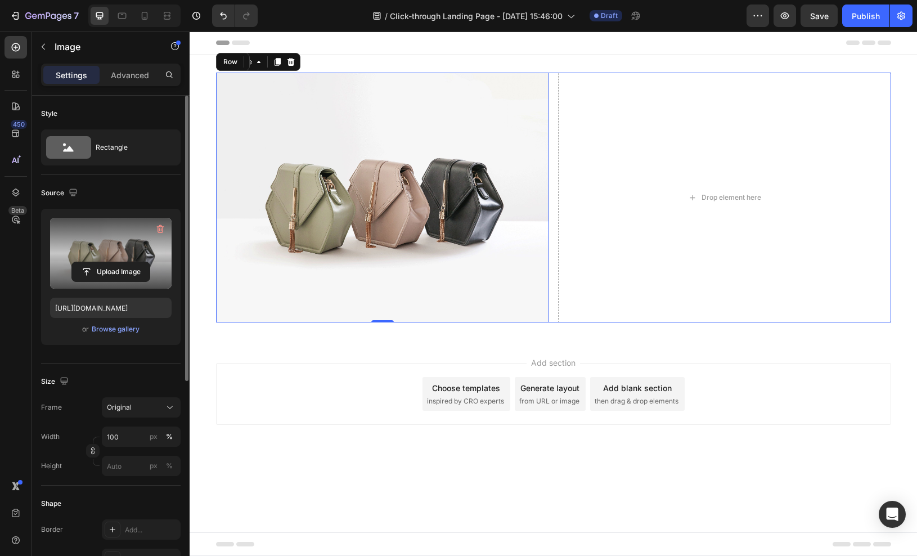
scroll to position [4, 0]
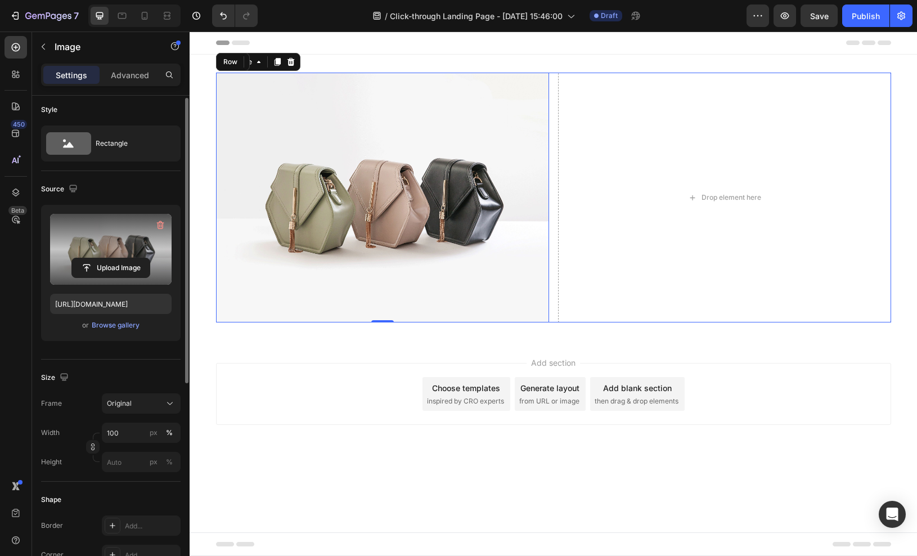
click at [115, 244] on label at bounding box center [111, 249] width 122 height 71
click at [115, 258] on input "file" at bounding box center [111, 267] width 78 height 19
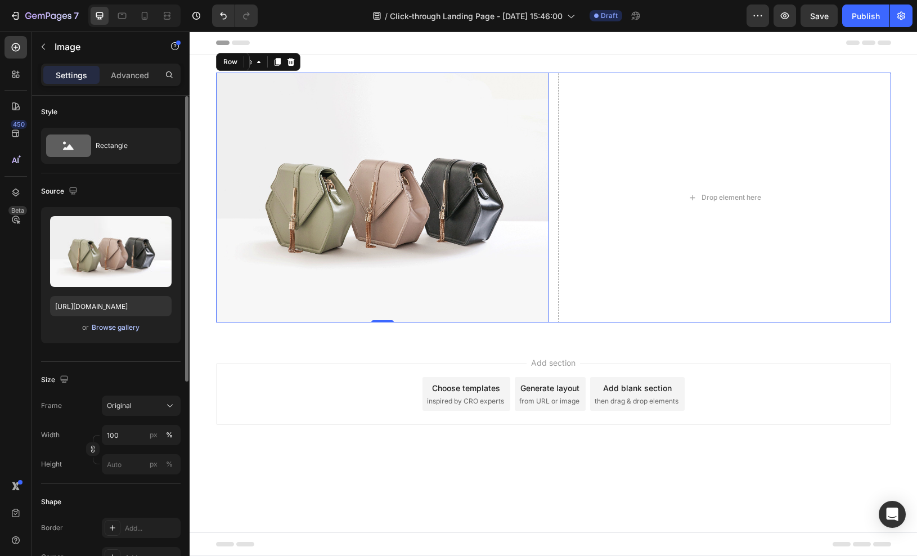
click at [124, 326] on div "Browse gallery" at bounding box center [116, 327] width 48 height 10
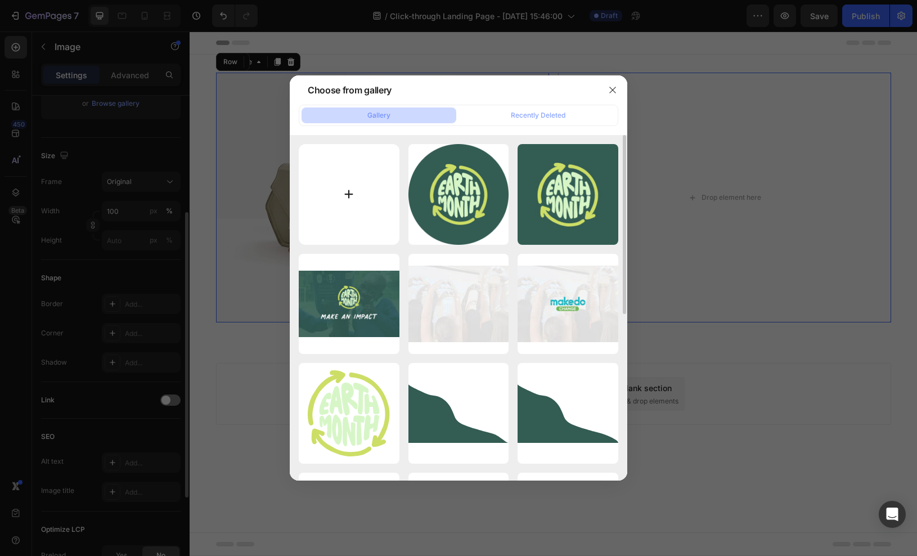
scroll to position [241, 0]
click at [479, 249] on div "round-favicon-earth-m...th.png 12.91 kb earth month favicn.jpg 37.28 kb Earth m…" at bounding box center [459, 468] width 320 height 648
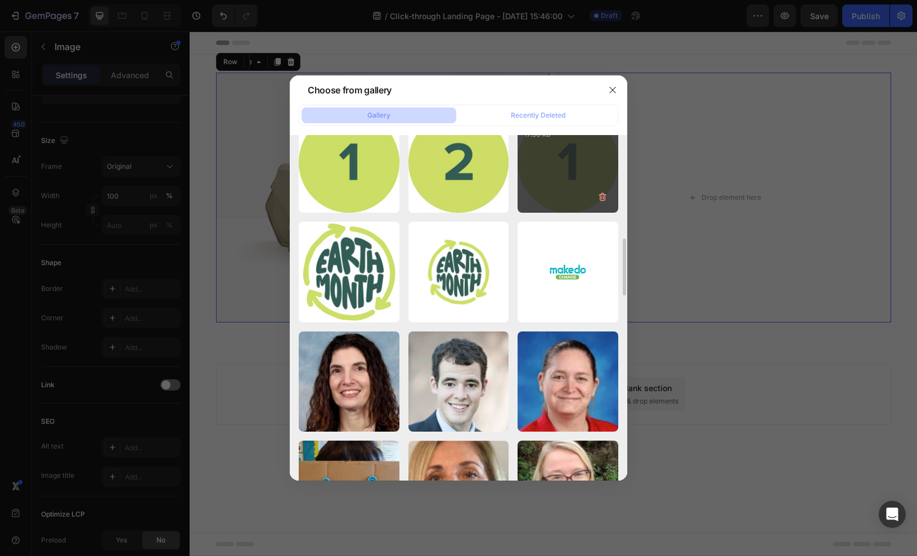
scroll to position [842, 0]
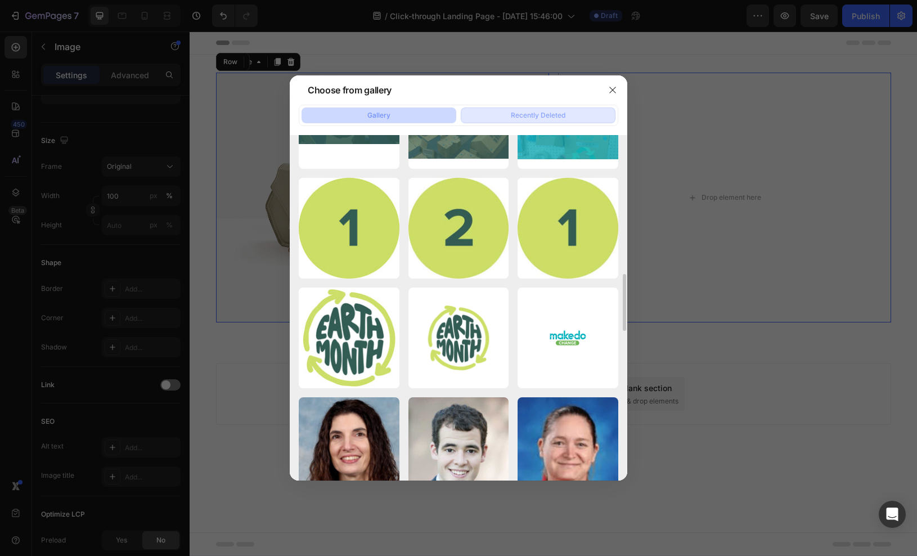
click at [561, 113] on div "Recently Deleted" at bounding box center [538, 115] width 55 height 10
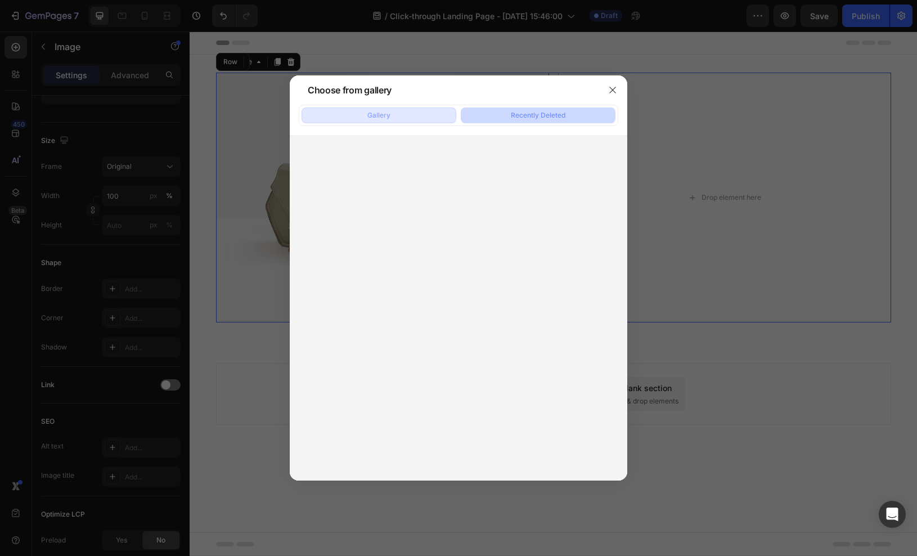
click at [421, 113] on button "Gallery" at bounding box center [379, 115] width 155 height 16
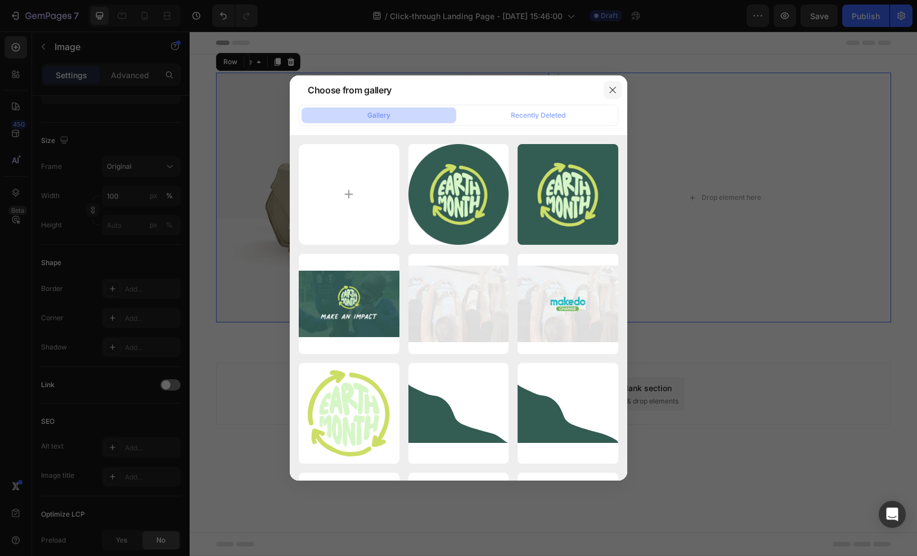
click at [615, 88] on icon "button" at bounding box center [612, 90] width 9 height 9
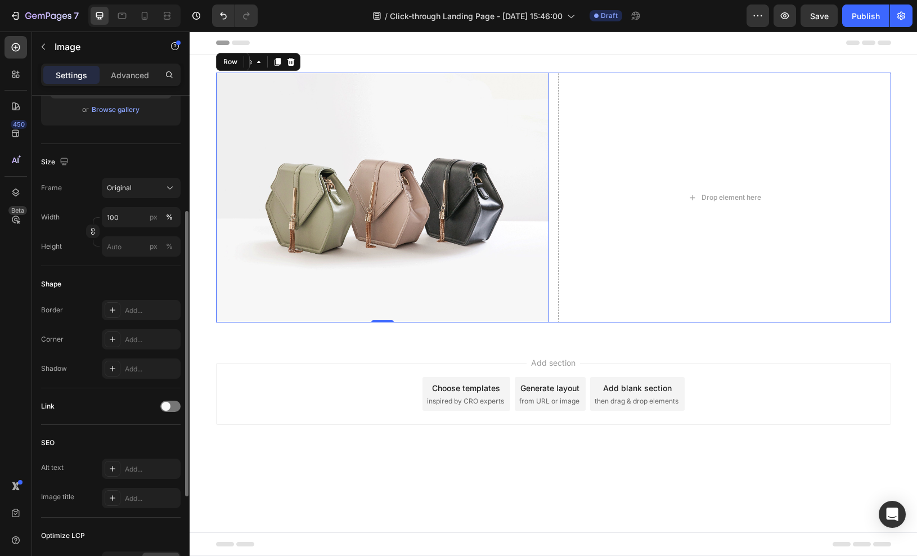
scroll to position [223, 0]
click at [131, 339] on div "Add..." at bounding box center [151, 336] width 53 height 10
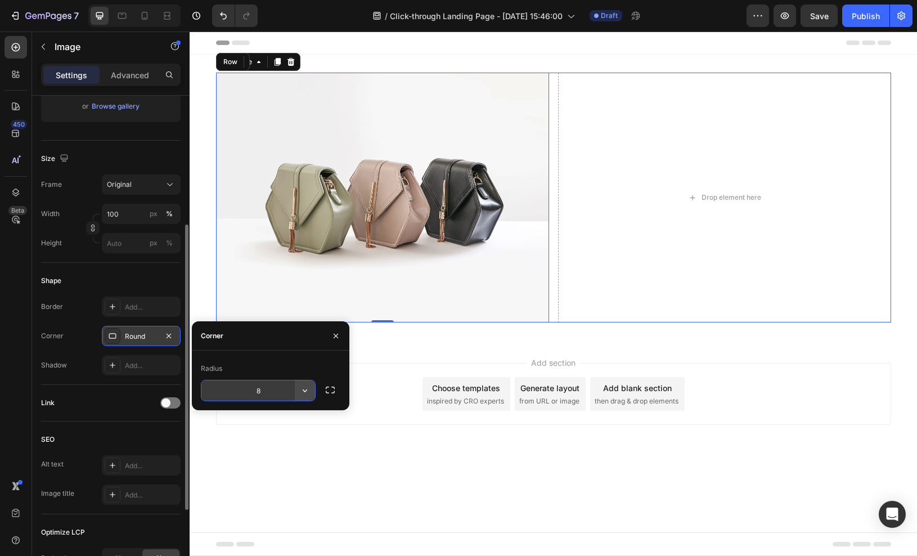
click at [307, 390] on icon "button" at bounding box center [305, 390] width 5 height 3
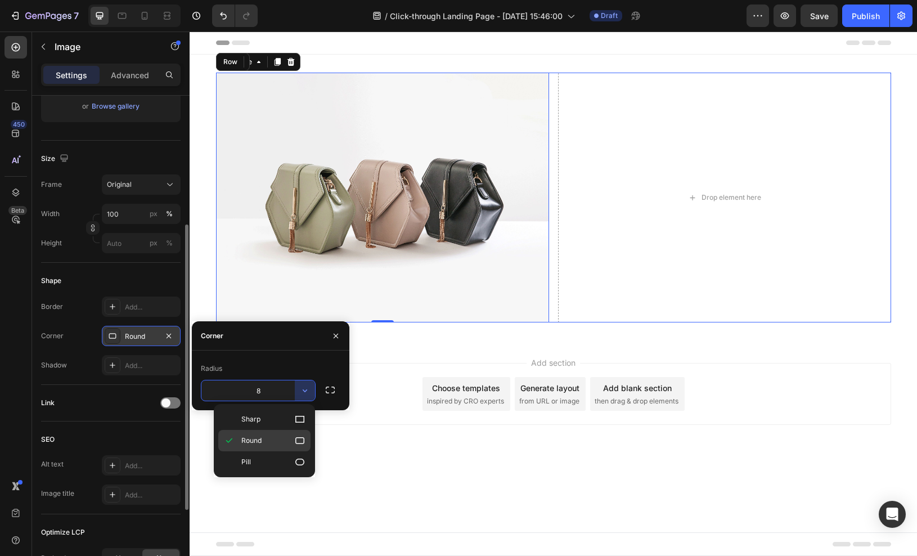
click at [297, 438] on icon at bounding box center [299, 440] width 9 height 7
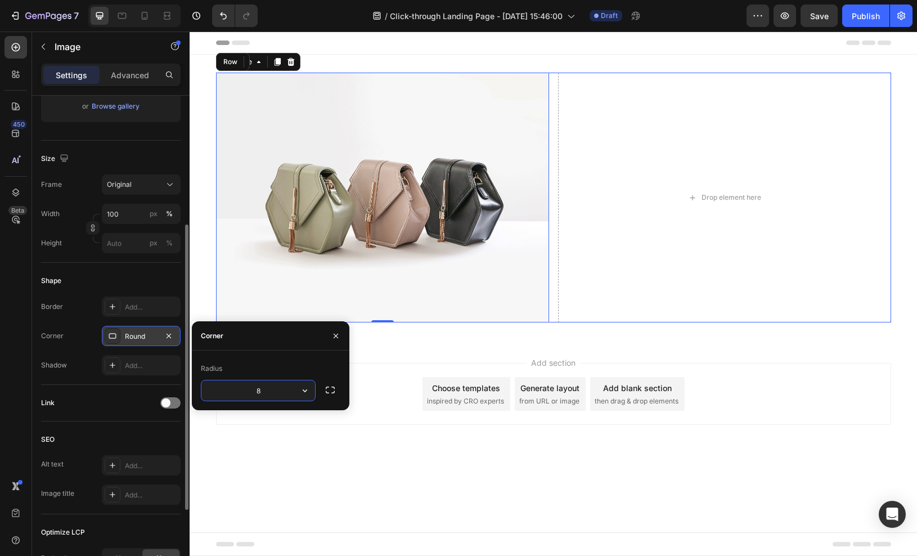
click at [269, 392] on input "8" at bounding box center [258, 390] width 114 height 20
type input "30"
click at [144, 362] on div "Add..." at bounding box center [151, 366] width 53 height 10
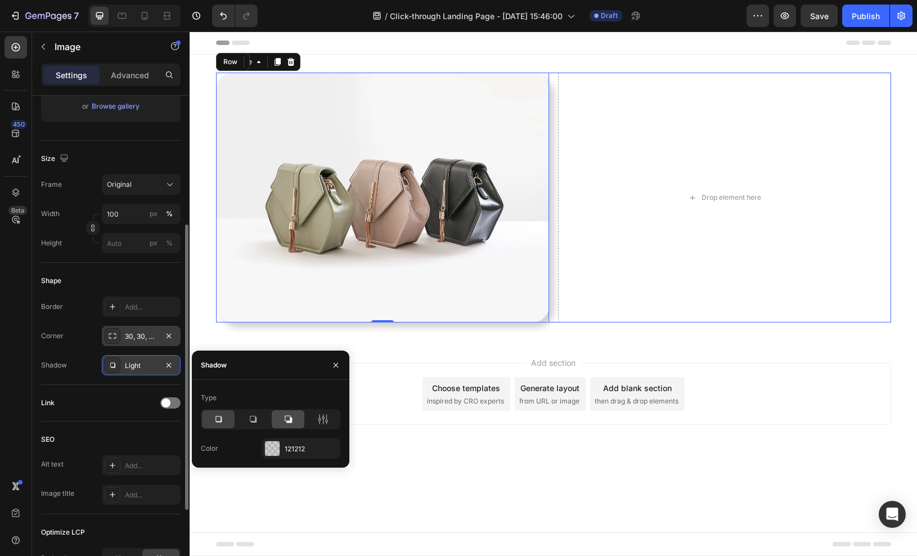
click at [294, 422] on div at bounding box center [288, 419] width 33 height 18
click at [257, 417] on icon at bounding box center [253, 418] width 11 height 11
click at [113, 429] on div "SEO Alt text Add... Image title Add..." at bounding box center [111, 467] width 140 height 93
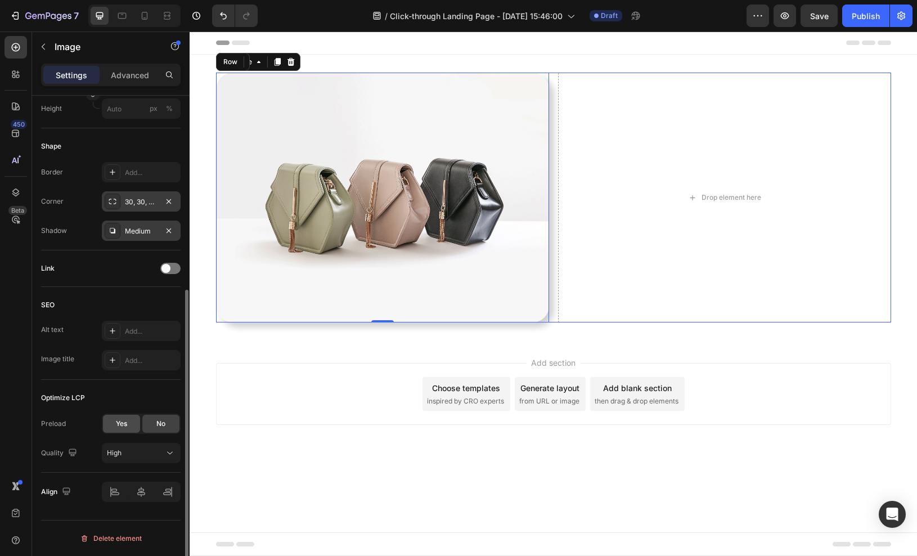
scroll to position [357, 0]
click at [142, 492] on div at bounding box center [141, 492] width 79 height 20
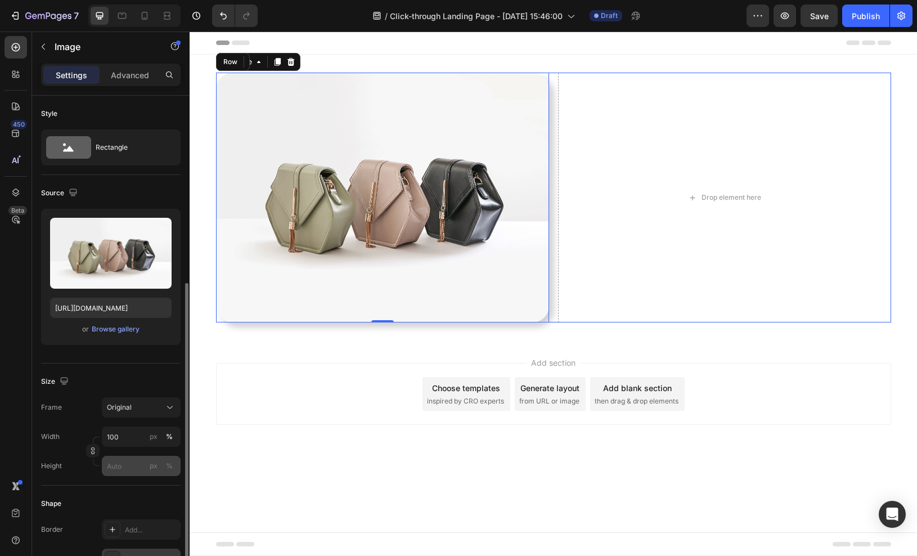
scroll to position [0, 0]
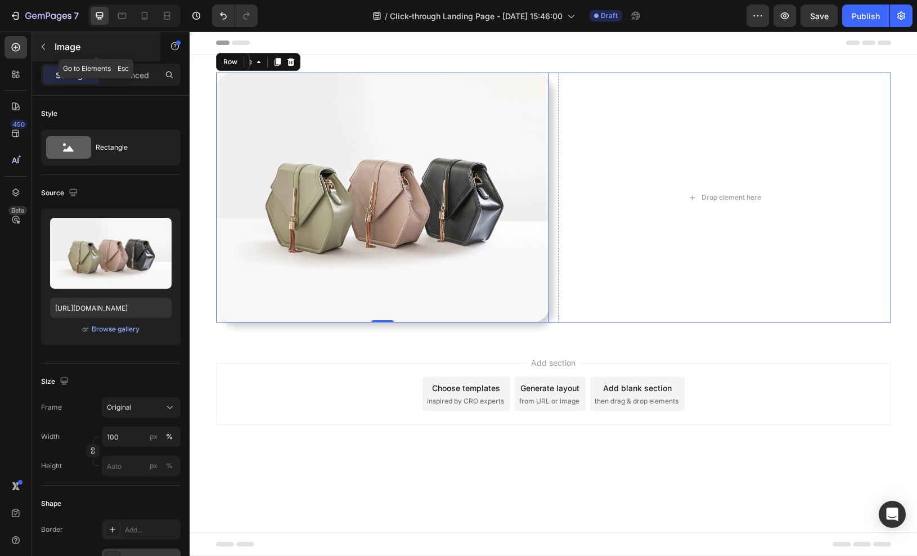
click at [46, 43] on icon "button" at bounding box center [43, 46] width 9 height 9
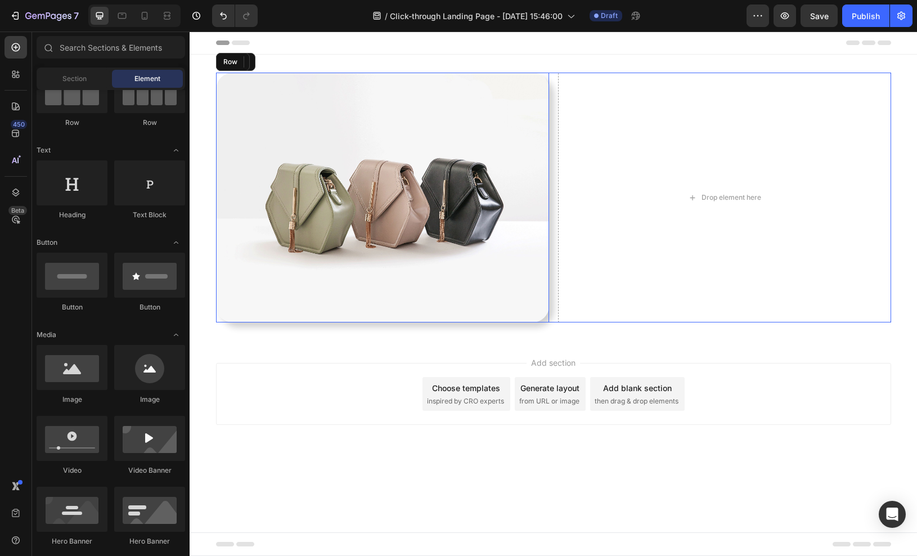
click at [355, 179] on img at bounding box center [382, 198] width 333 height 250
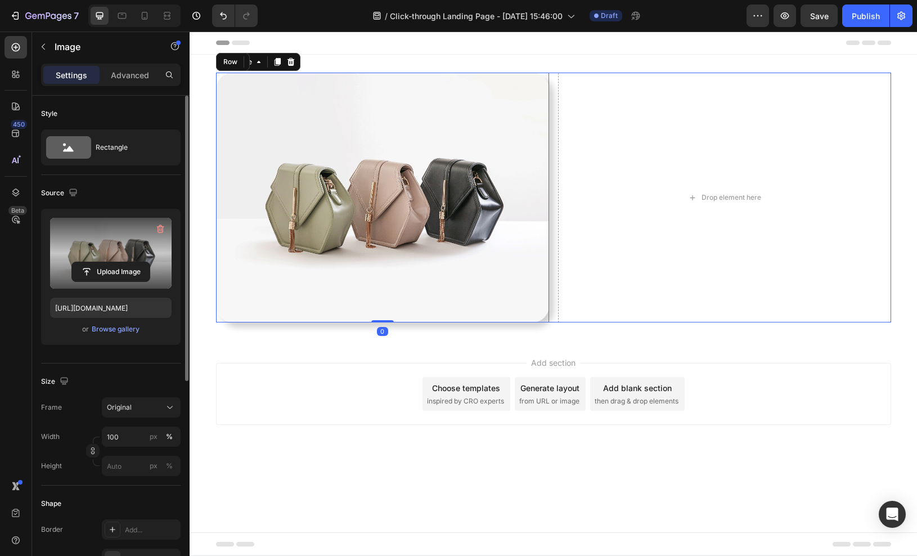
click at [138, 225] on label at bounding box center [111, 253] width 122 height 71
click at [138, 262] on input "file" at bounding box center [111, 271] width 78 height 19
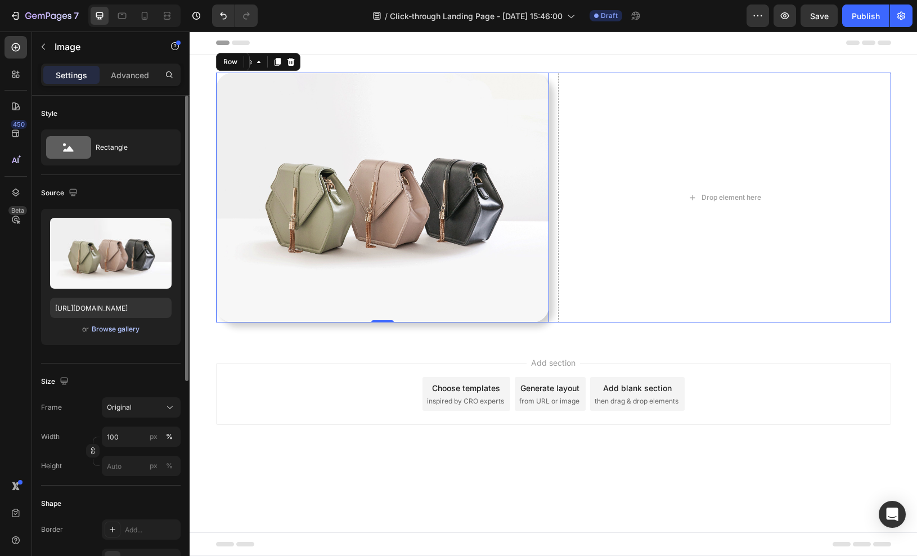
click at [112, 329] on div "Browse gallery" at bounding box center [116, 329] width 48 height 10
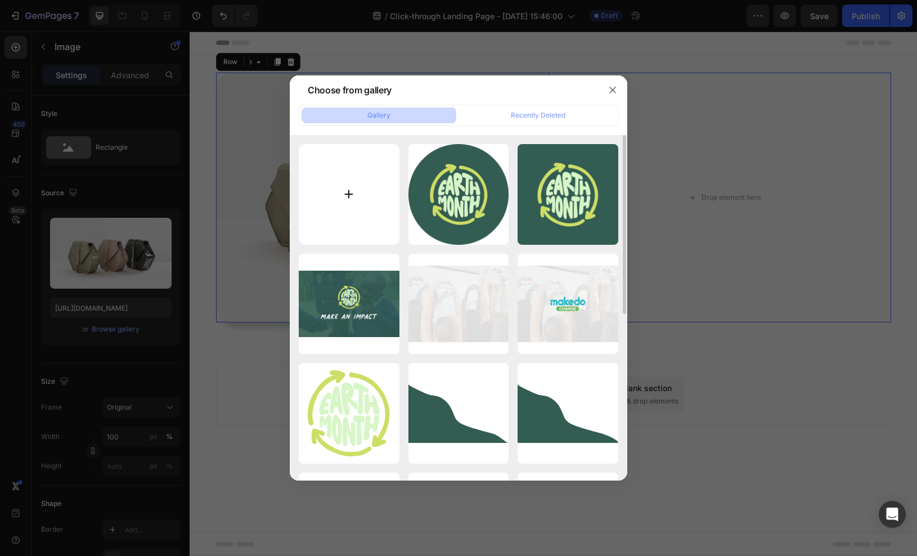
click at [359, 186] on input "file" at bounding box center [349, 194] width 101 height 101
type input "C:\fakepath\Makedo_architecture_Mini_Town_of_Makedo_via_BowhousePS_twitter-2_Si…"
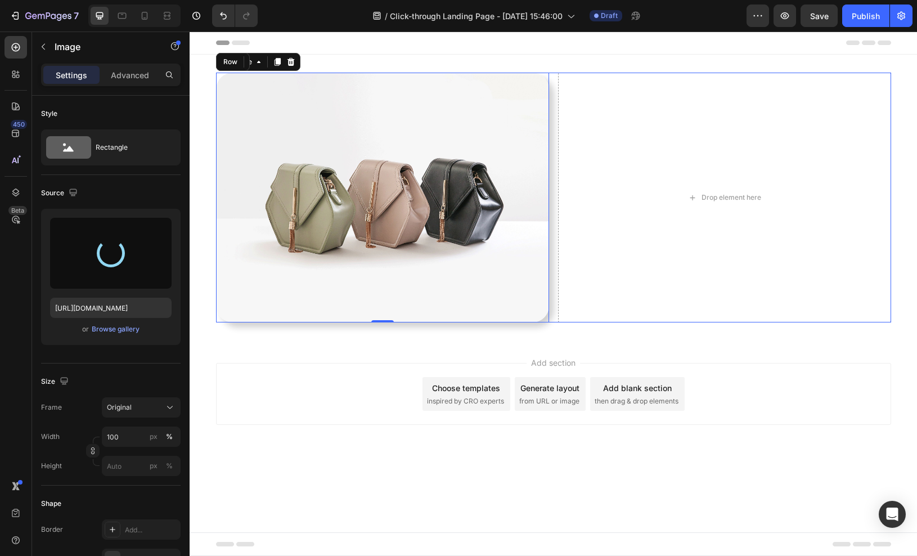
type input "[URL][DOMAIN_NAME]"
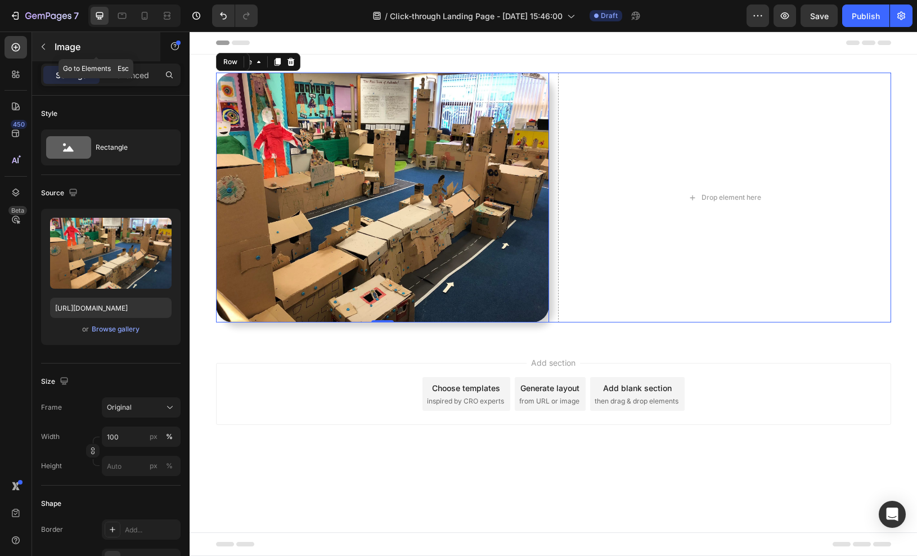
click at [43, 46] on icon "button" at bounding box center [43, 46] width 9 height 9
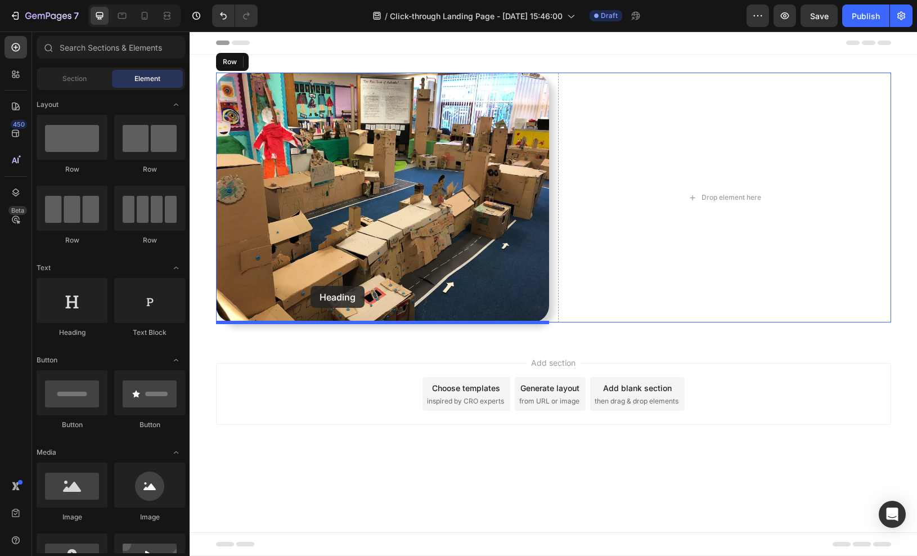
drag, startPoint x: 273, startPoint y: 331, endPoint x: 311, endPoint y: 286, distance: 58.7
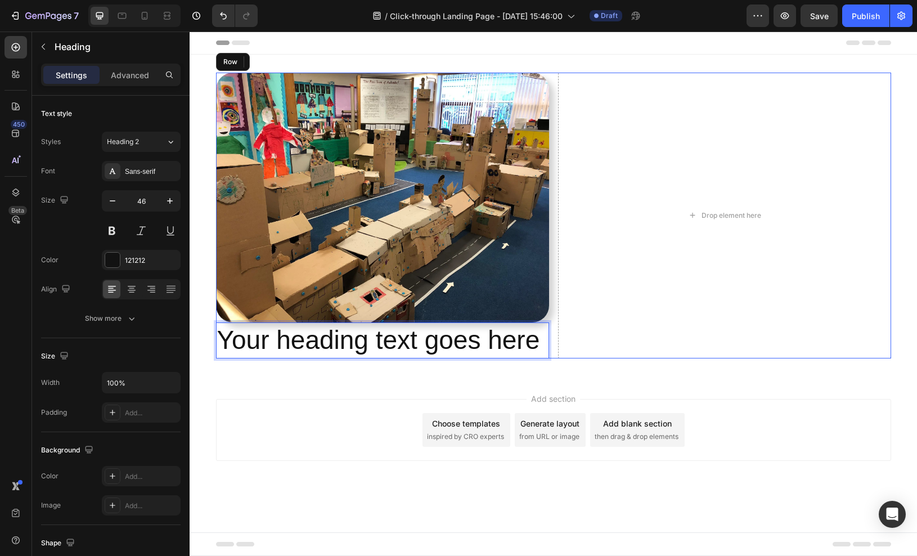
click at [337, 339] on p "Your heading text goes here" at bounding box center [382, 340] width 331 height 34
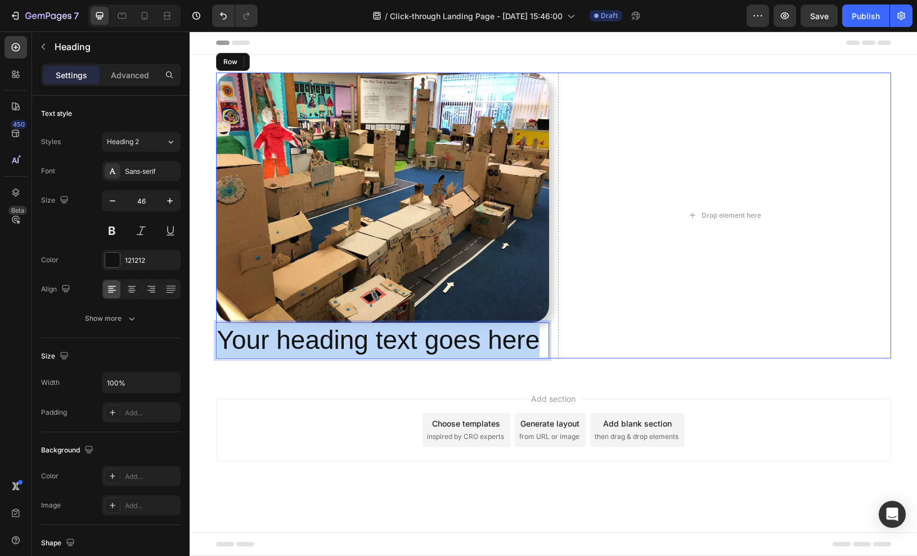
click at [337, 339] on p "Your heading text goes here" at bounding box center [382, 340] width 331 height 34
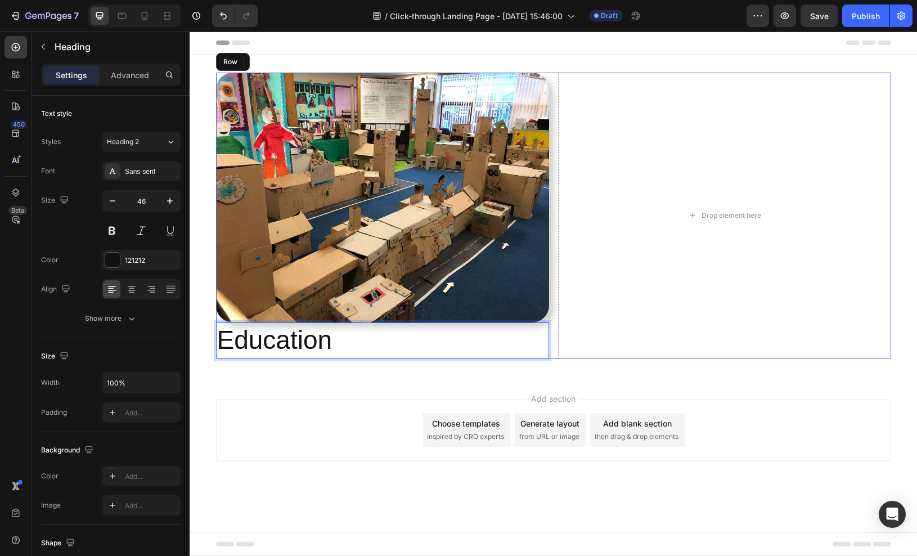
click at [296, 341] on p "Education" at bounding box center [382, 340] width 331 height 34
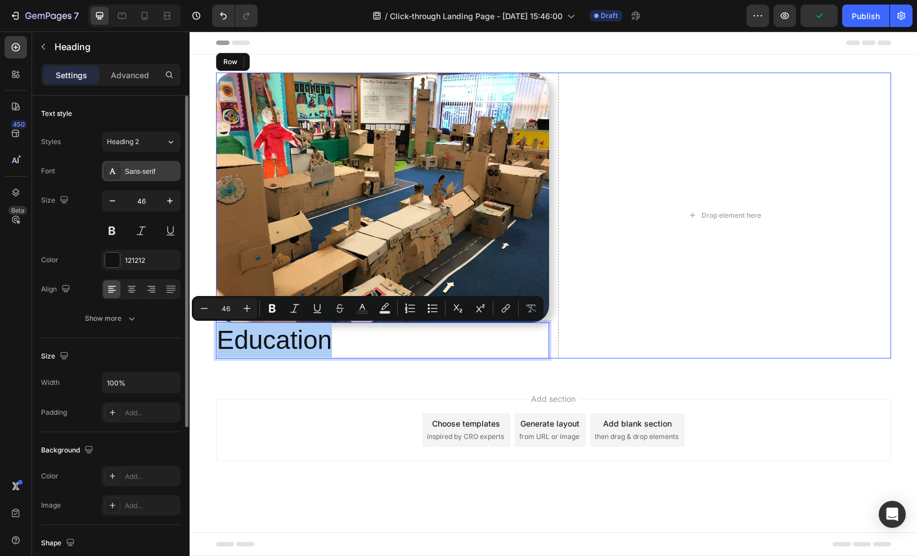
click at [141, 170] on div "Sans-serif" at bounding box center [151, 172] width 53 height 10
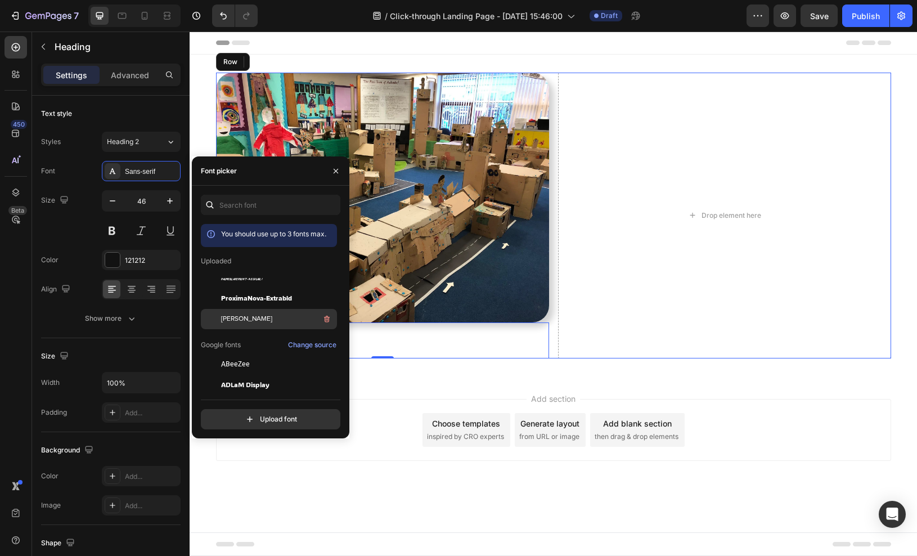
click at [251, 325] on div "[PERSON_NAME]" at bounding box center [278, 319] width 114 height 14
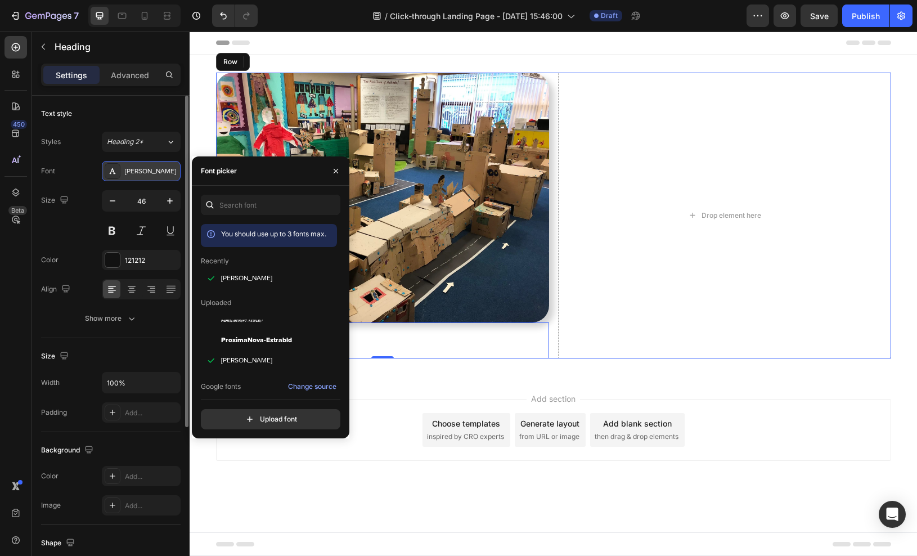
click at [126, 169] on div "[PERSON_NAME]" at bounding box center [151, 172] width 53 height 10
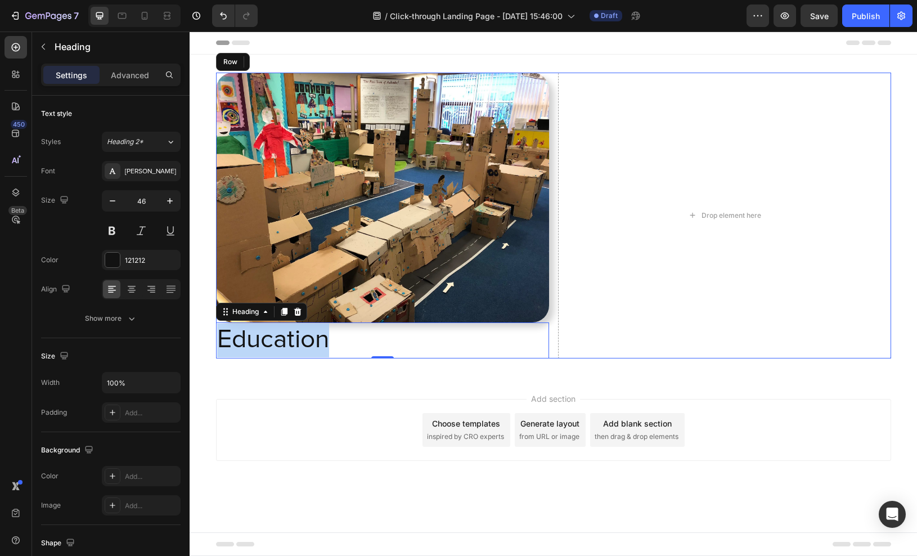
click at [299, 341] on p "Education" at bounding box center [382, 340] width 331 height 34
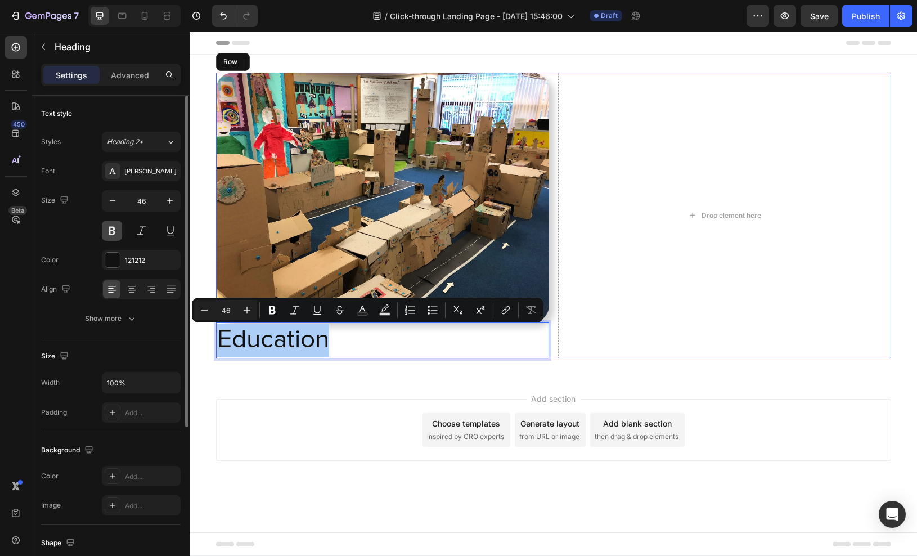
click at [118, 230] on button at bounding box center [112, 231] width 20 height 20
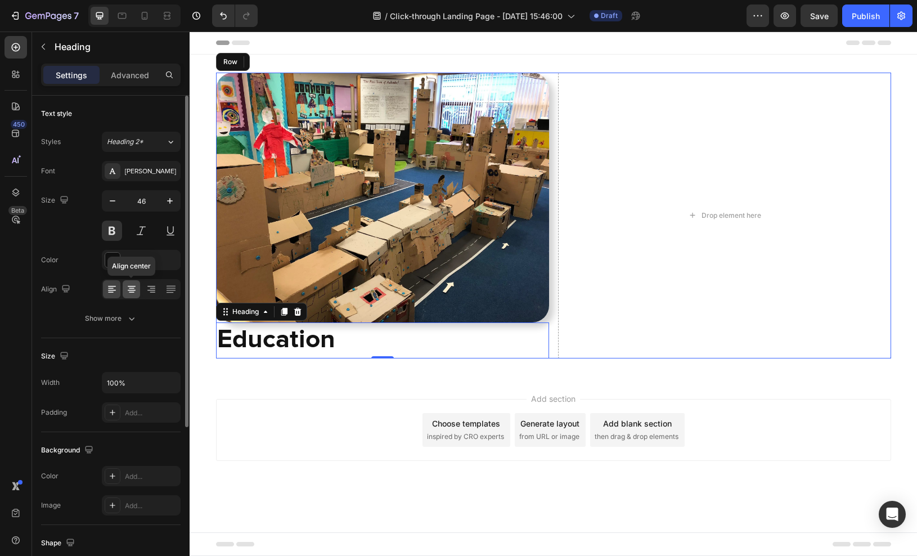
click at [135, 291] on icon at bounding box center [131, 289] width 11 height 11
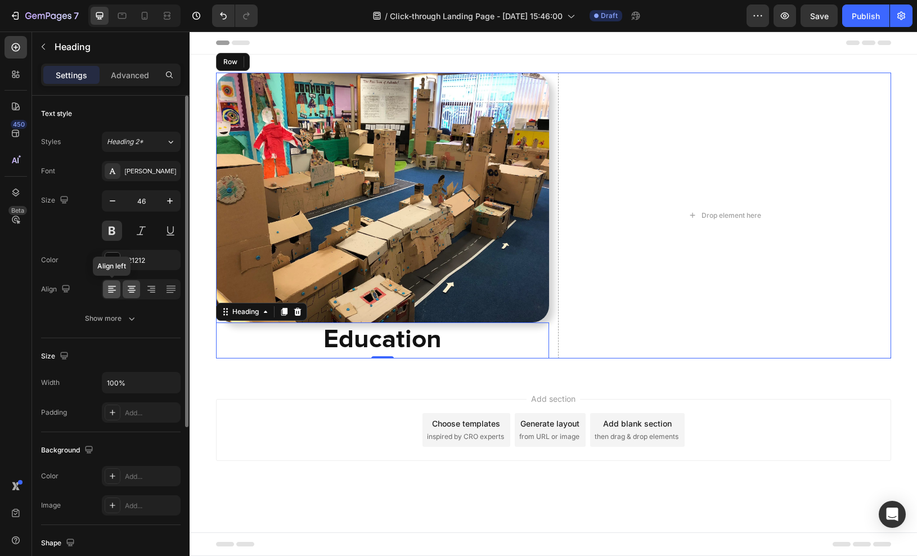
click at [118, 291] on div at bounding box center [111, 289] width 17 height 18
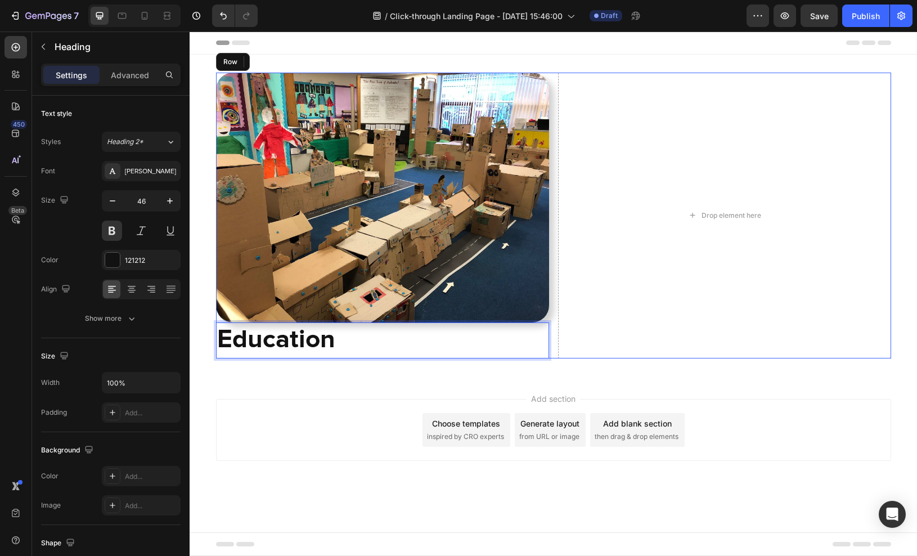
click at [372, 340] on p "Education" at bounding box center [382, 340] width 331 height 34
click at [603, 329] on div "Drop element here" at bounding box center [724, 216] width 333 height 286
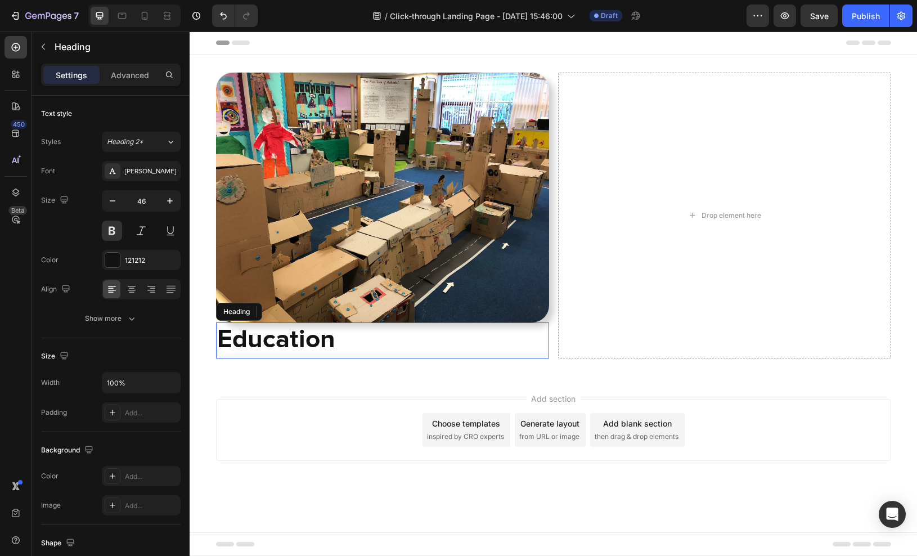
click at [479, 340] on p "Education" at bounding box center [382, 340] width 331 height 34
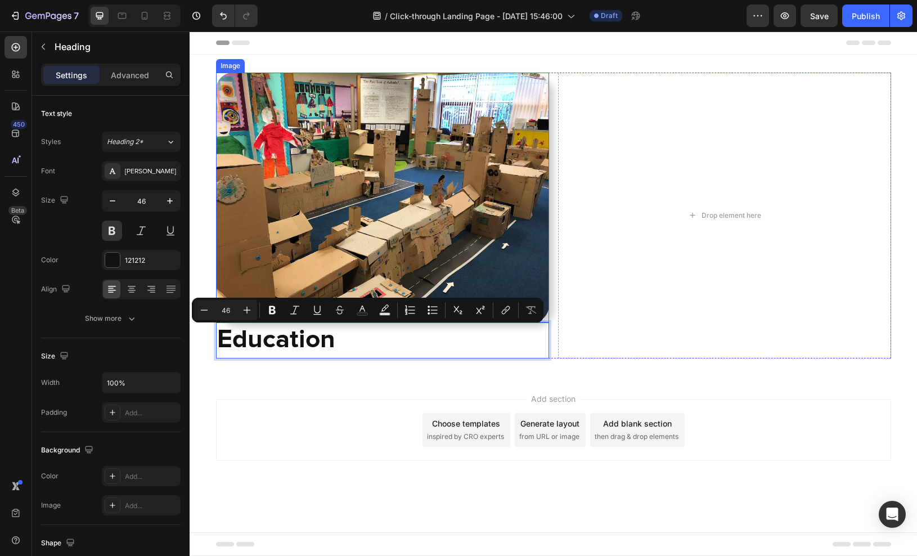
drag, startPoint x: 476, startPoint y: 341, endPoint x: 459, endPoint y: 253, distance: 90.0
drag, startPoint x: 417, startPoint y: 357, endPoint x: 416, endPoint y: 298, distance: 59.6
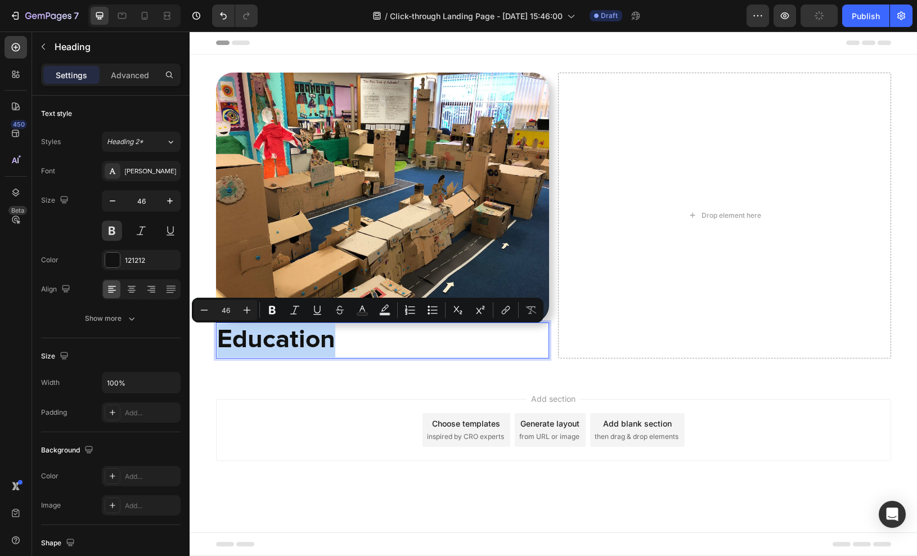
click at [443, 335] on p "Education" at bounding box center [382, 340] width 331 height 34
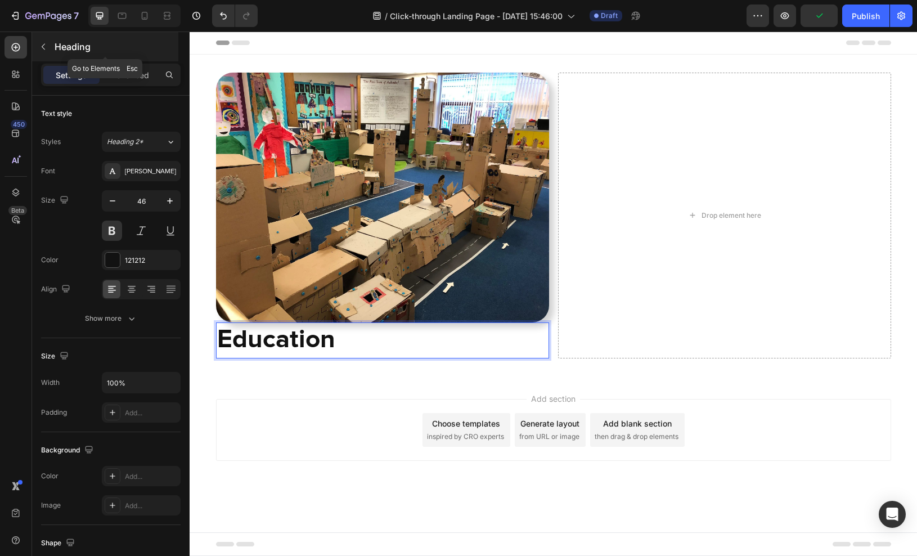
click at [43, 46] on icon "button" at bounding box center [43, 46] width 9 height 9
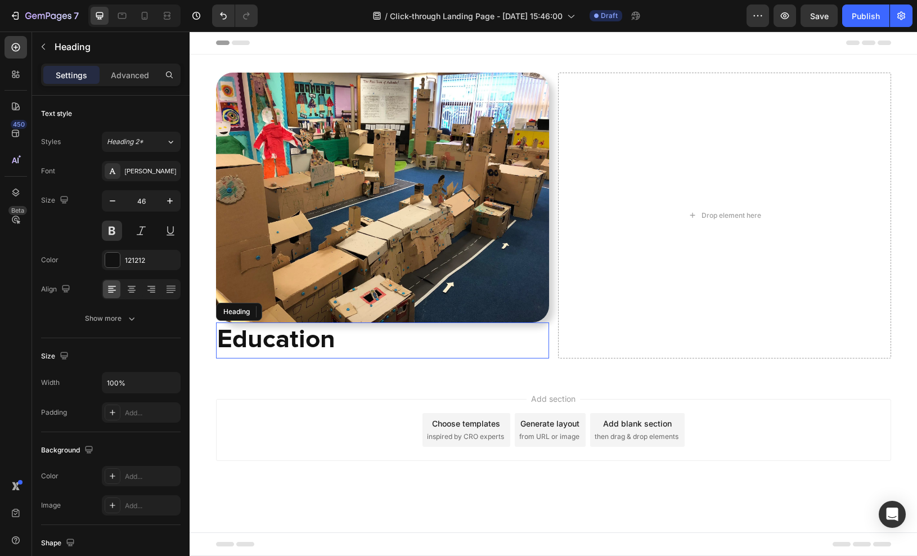
click at [400, 347] on p "Education" at bounding box center [382, 340] width 331 height 34
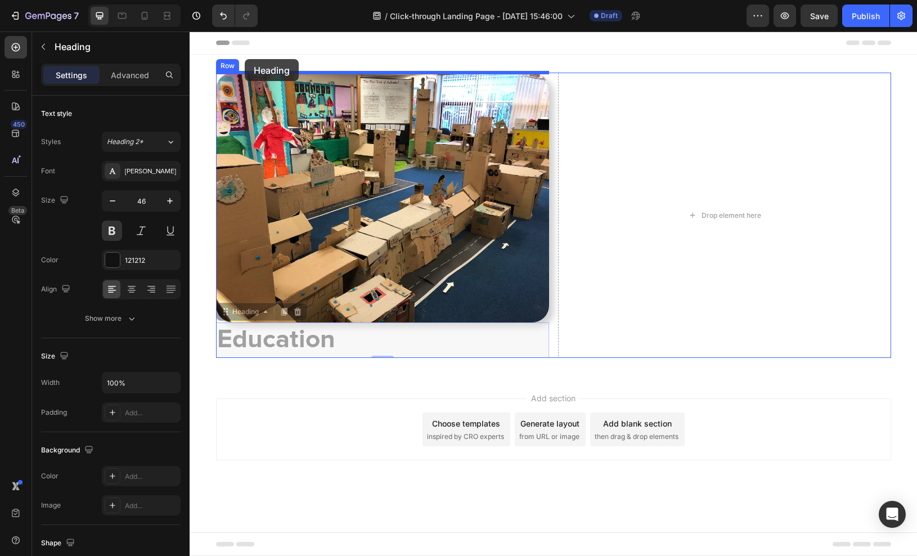
drag, startPoint x: 226, startPoint y: 314, endPoint x: 245, endPoint y: 59, distance: 256.0
click at [245, 59] on div "Header Image Education Heading 0 Education Heading 0 Drop element here Row Sect…" at bounding box center [553, 273] width 727 height 483
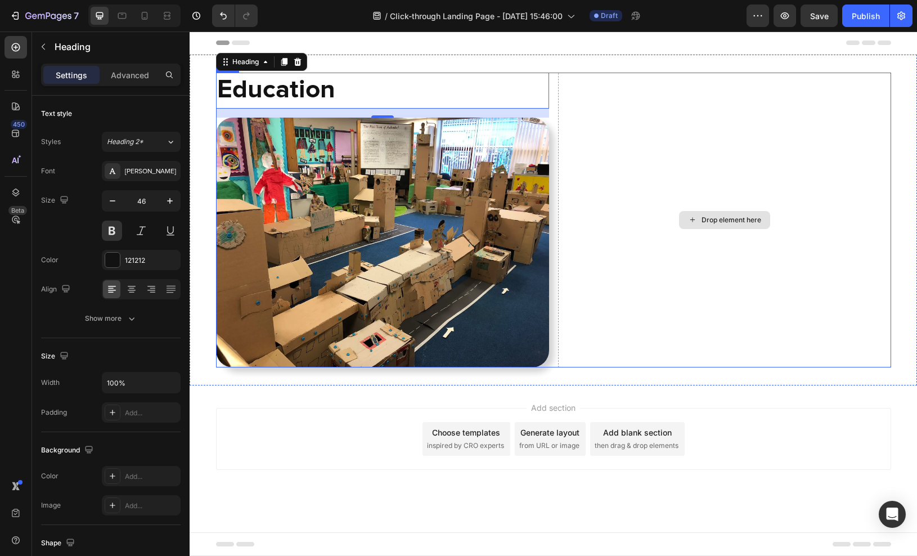
click at [636, 265] on div "Drop element here" at bounding box center [724, 220] width 333 height 295
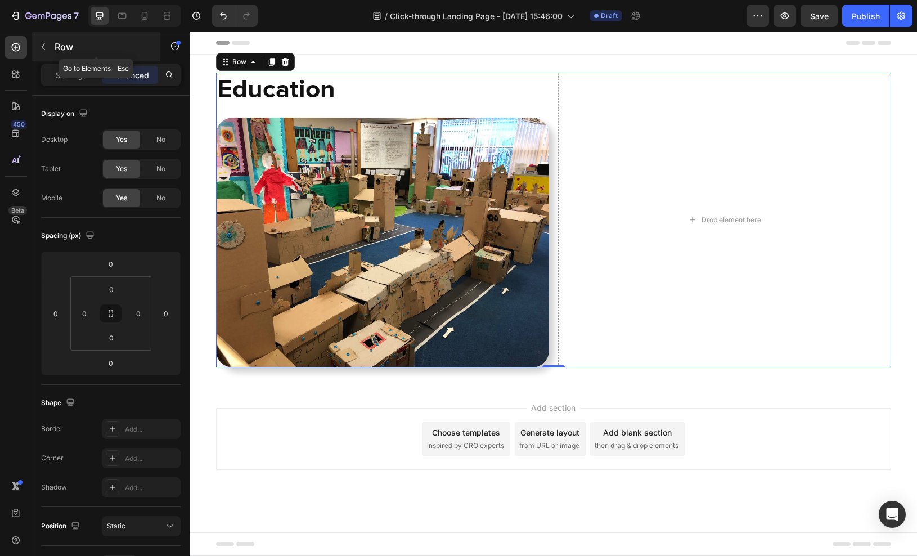
click at [44, 41] on button "button" at bounding box center [43, 47] width 18 height 18
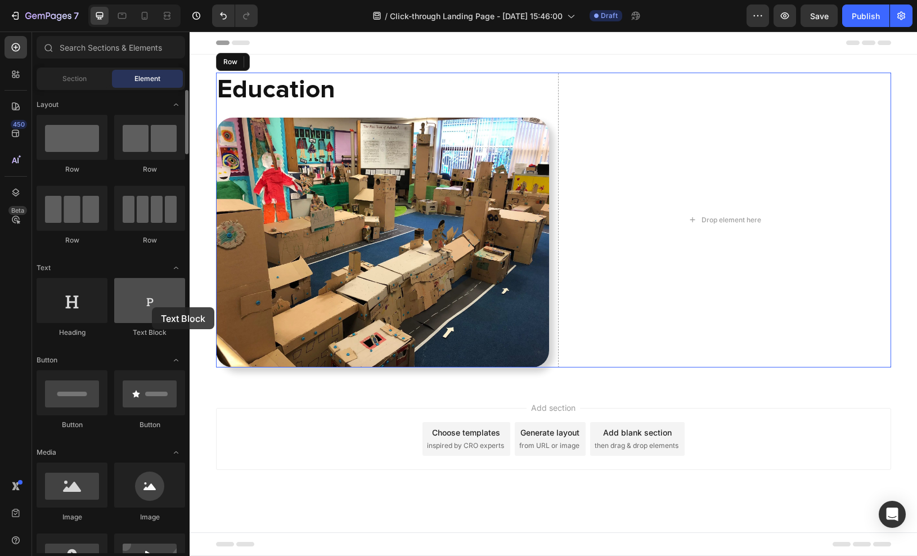
click at [152, 307] on div at bounding box center [149, 300] width 71 height 45
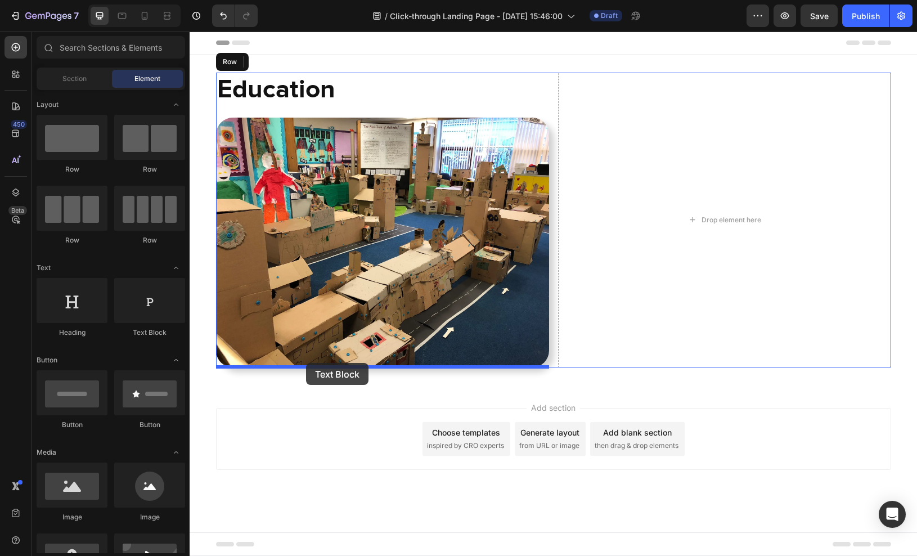
drag, startPoint x: 339, startPoint y: 331, endPoint x: 306, endPoint y: 363, distance: 46.1
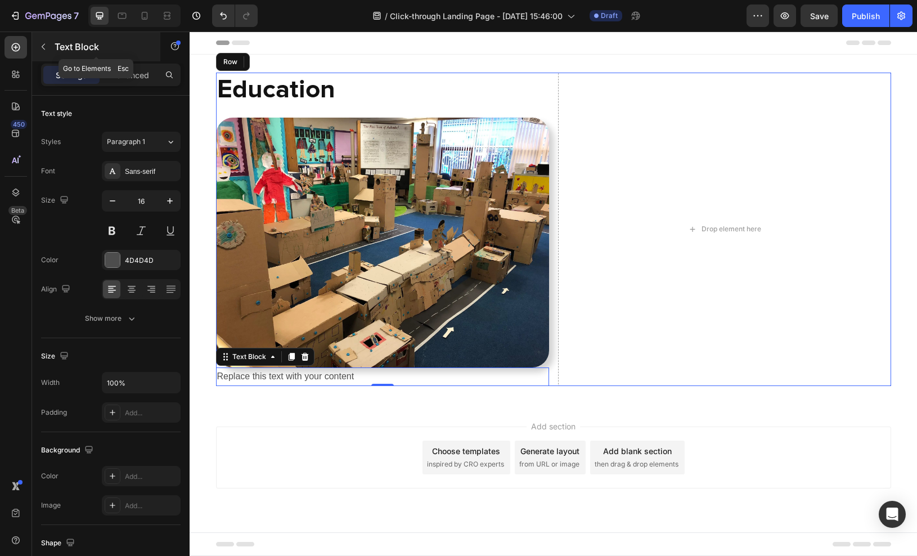
click at [44, 48] on icon "button" at bounding box center [43, 46] width 9 height 9
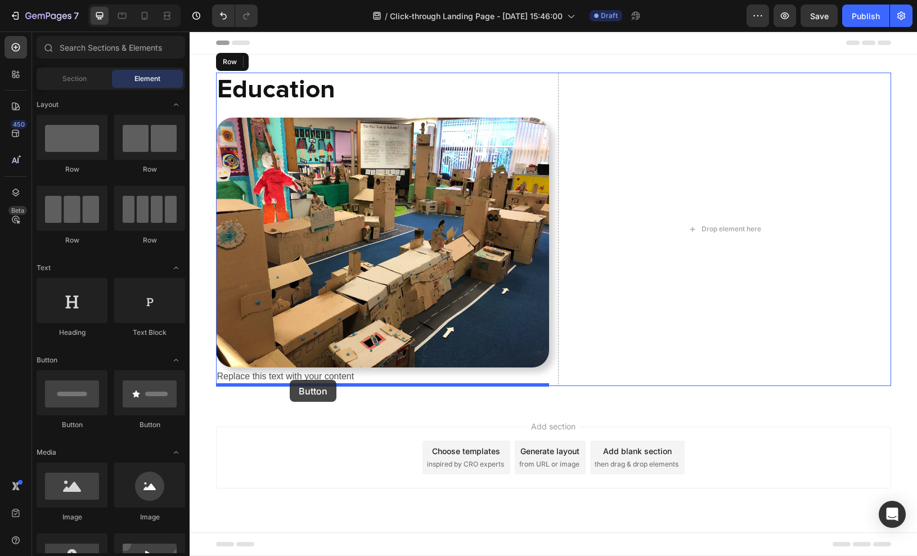
drag, startPoint x: 269, startPoint y: 424, endPoint x: 290, endPoint y: 380, distance: 48.8
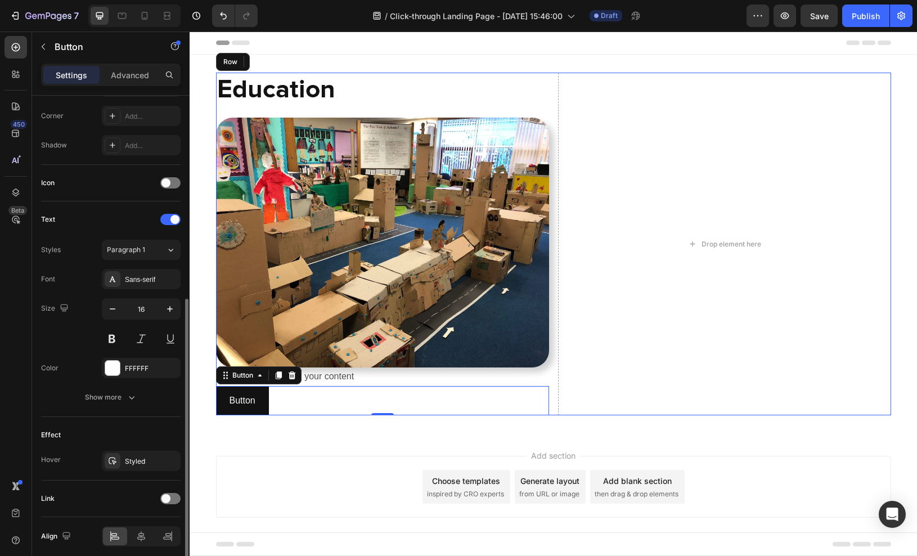
scroll to position [314, 0]
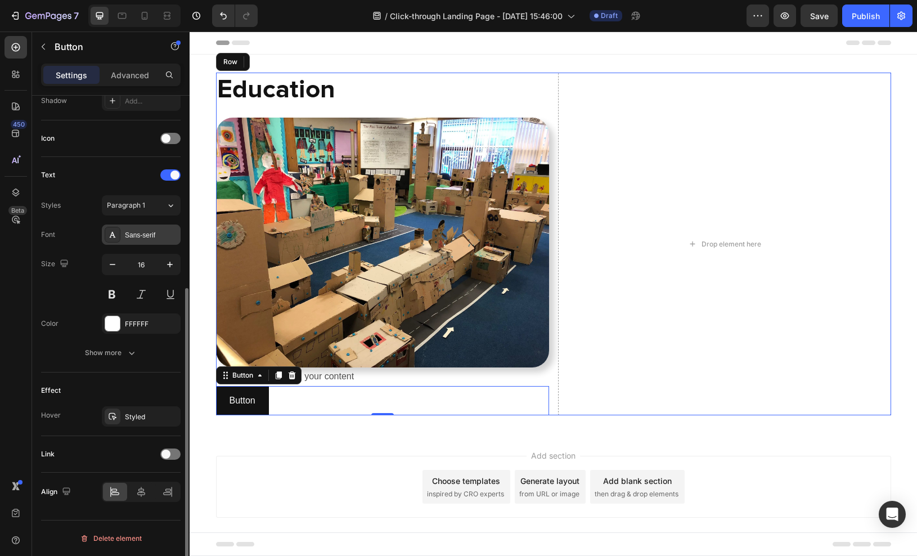
click at [142, 235] on div "Sans-serif" at bounding box center [151, 235] width 53 height 10
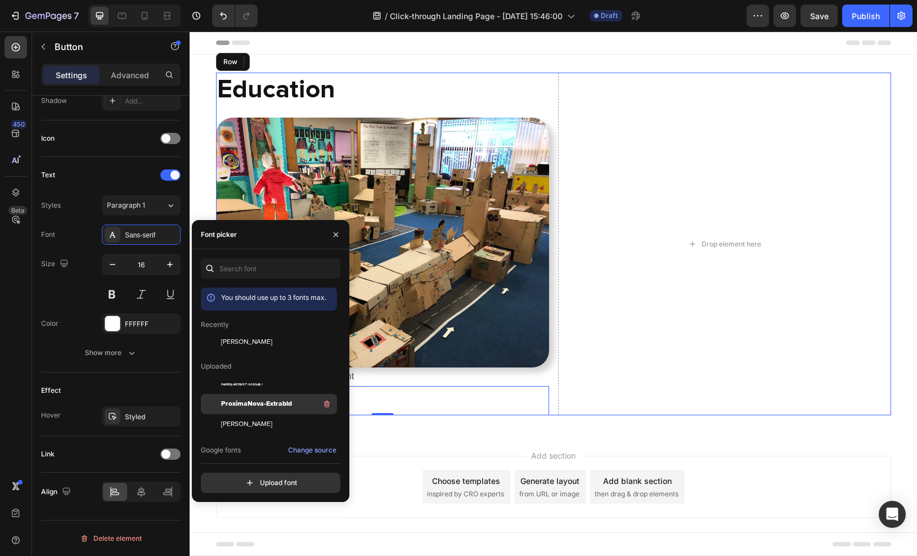
click at [262, 402] on span "ProximaNova-Extrabld" at bounding box center [256, 404] width 71 height 10
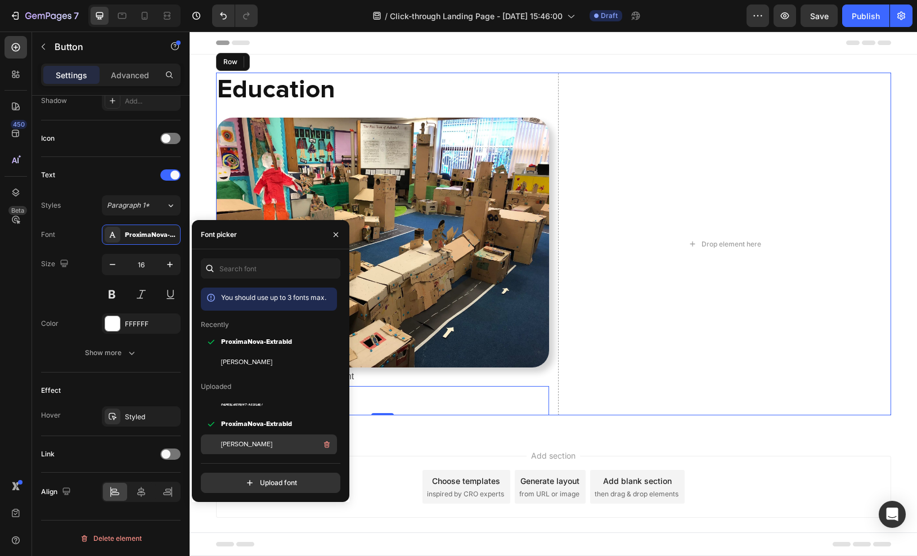
click at [257, 447] on span "[PERSON_NAME]" at bounding box center [246, 444] width 51 height 10
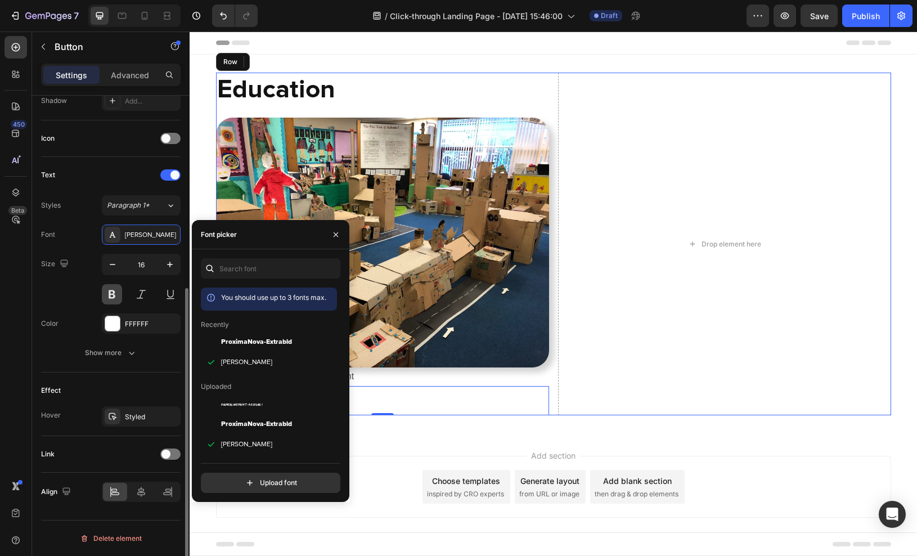
click at [115, 293] on button at bounding box center [112, 294] width 20 height 20
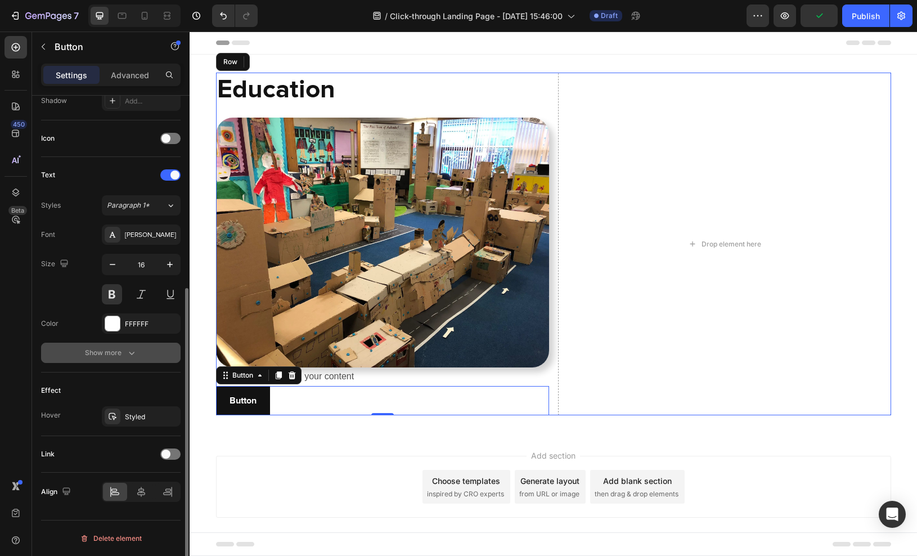
click at [126, 352] on icon "button" at bounding box center [131, 352] width 11 height 11
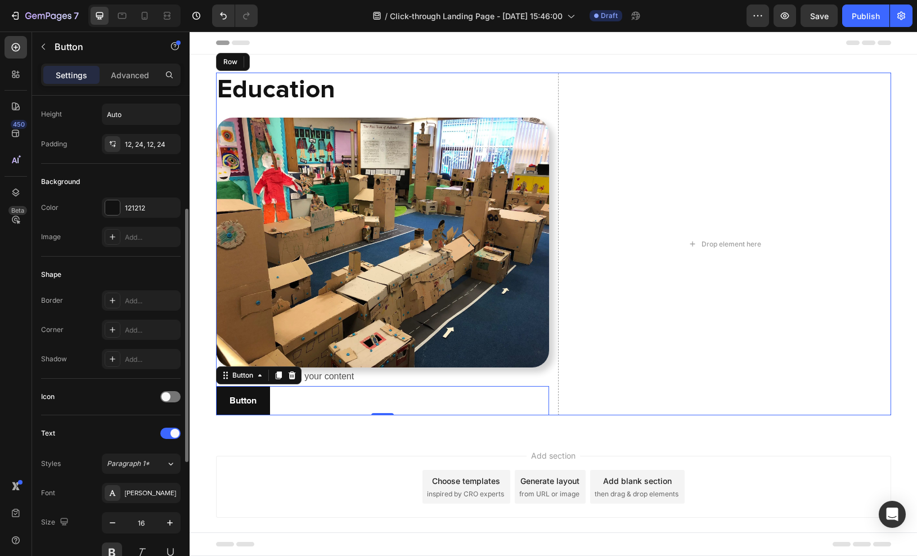
scroll to position [55, 0]
click at [158, 334] on div "Add..." at bounding box center [151, 332] width 53 height 10
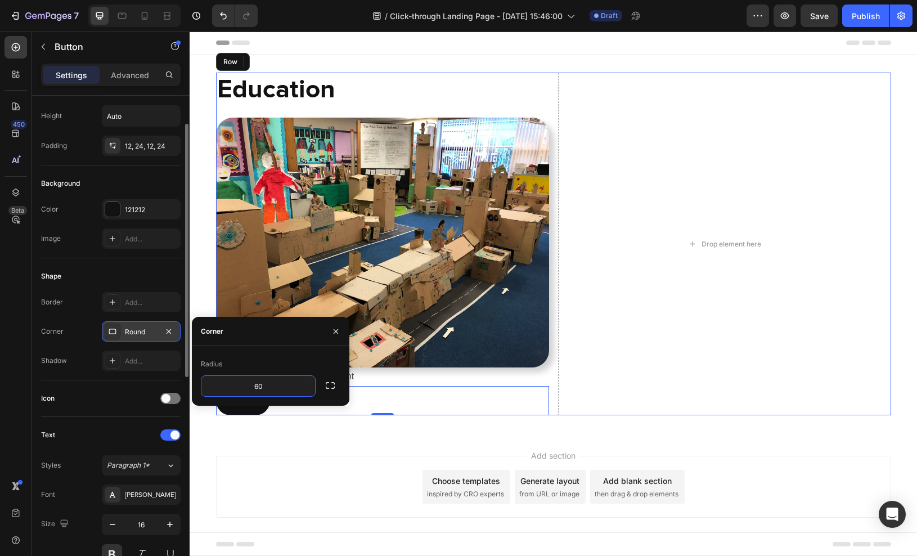
type input "60"
click at [153, 268] on div "Shape" at bounding box center [111, 276] width 140 height 18
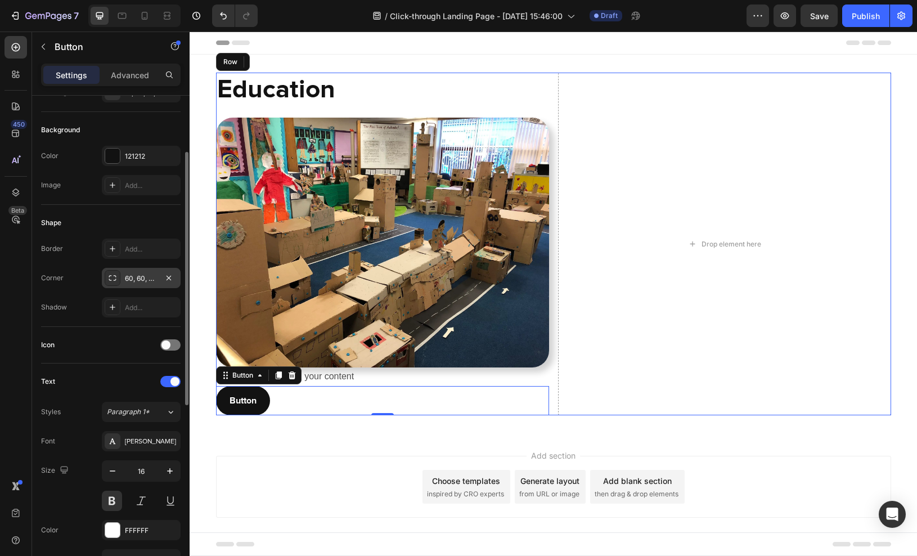
scroll to position [109, 0]
click at [176, 345] on div at bounding box center [170, 346] width 20 height 11
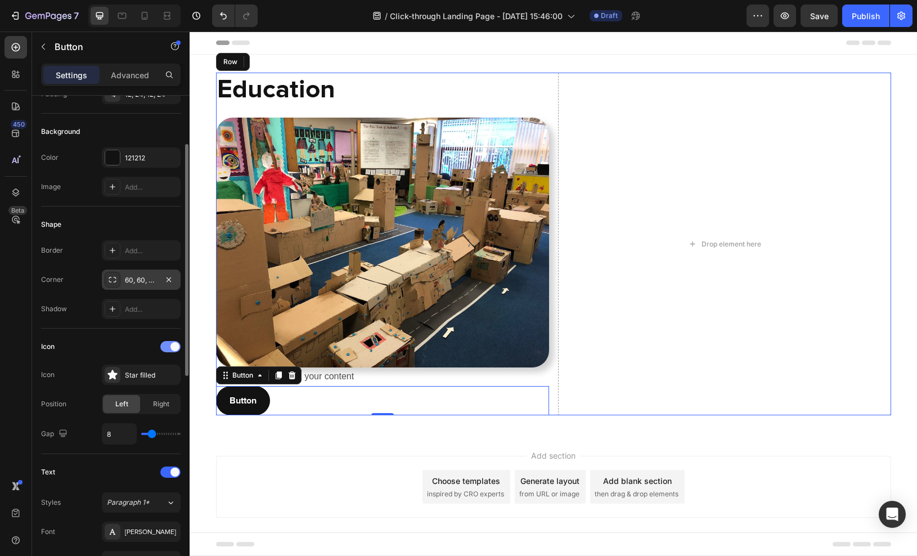
scroll to position [105, 0]
click at [154, 401] on span "Right" at bounding box center [161, 405] width 16 height 10
click at [140, 375] on div "Star filled" at bounding box center [151, 376] width 53 height 10
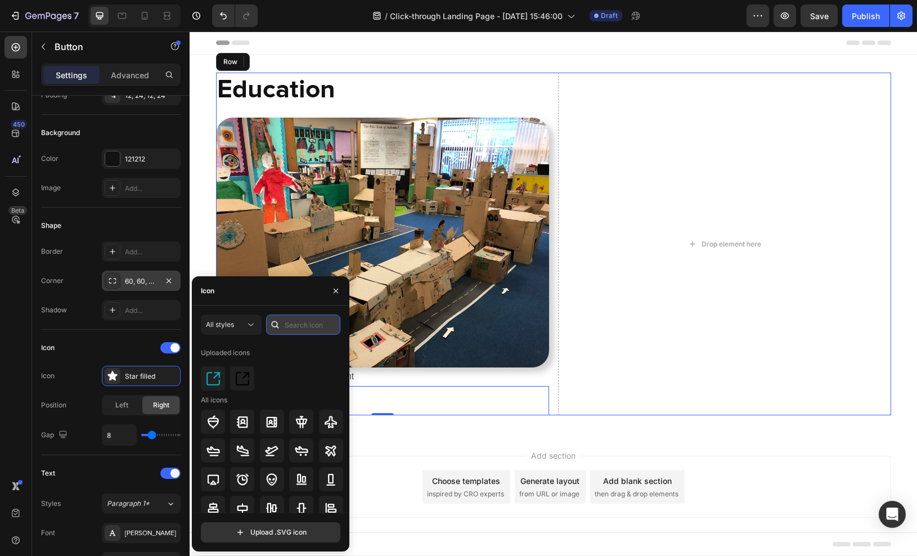
click at [306, 324] on input "text" at bounding box center [303, 324] width 74 height 20
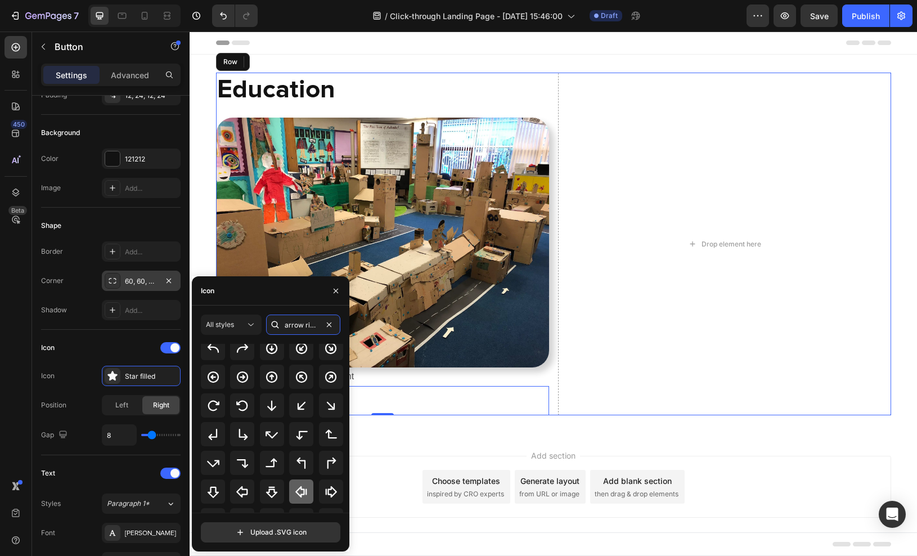
scroll to position [0, 0]
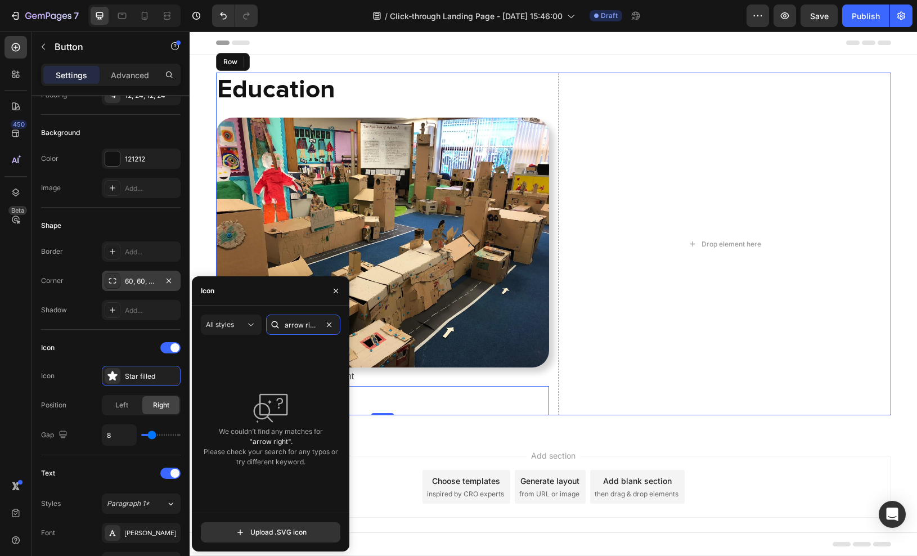
drag, startPoint x: 304, startPoint y: 321, endPoint x: 304, endPoint y: 350, distance: 29.3
click at [304, 321] on input "arrow right" at bounding box center [303, 324] width 74 height 20
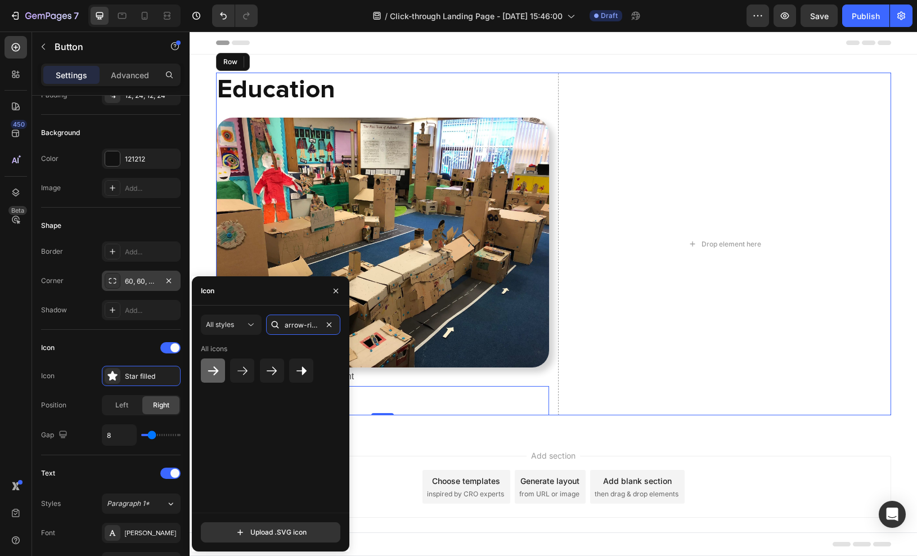
type input "arrow-right"
click at [218, 370] on icon at bounding box center [213, 371] width 14 height 14
click at [335, 289] on icon "button" at bounding box center [335, 290] width 9 height 9
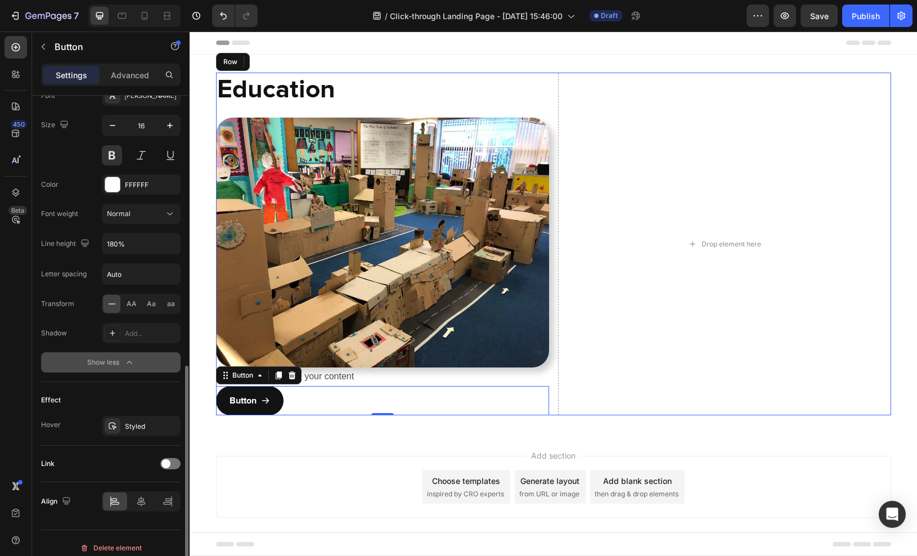
scroll to position [552, 0]
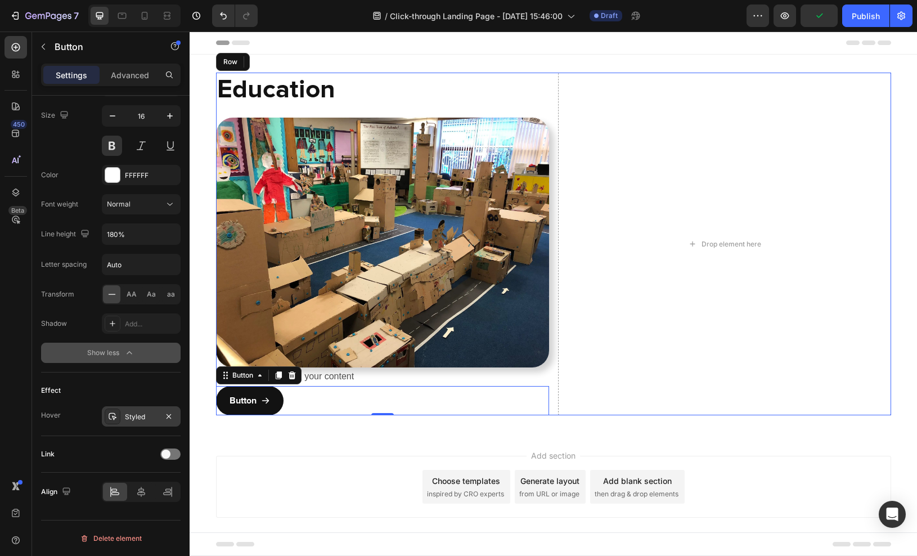
click at [146, 417] on div "Styled" at bounding box center [141, 417] width 33 height 10
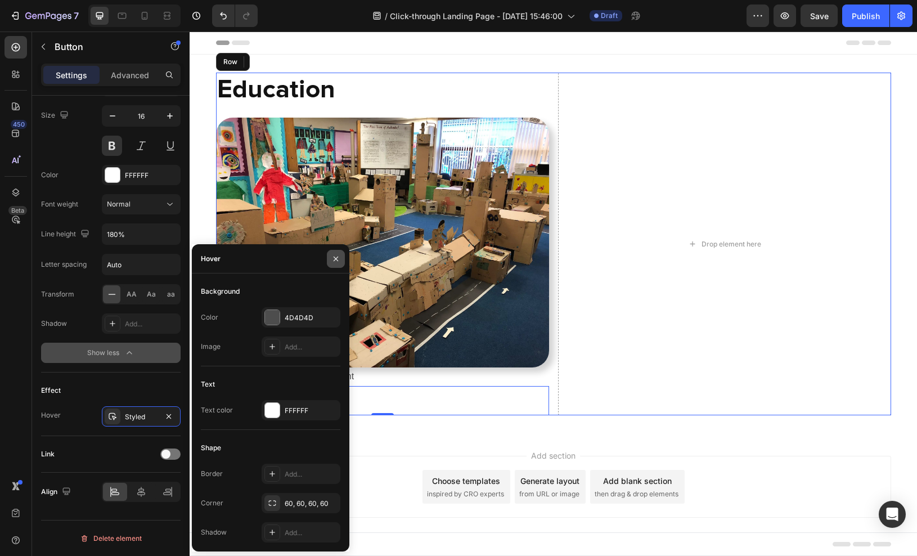
click at [342, 260] on button "button" at bounding box center [336, 259] width 18 height 18
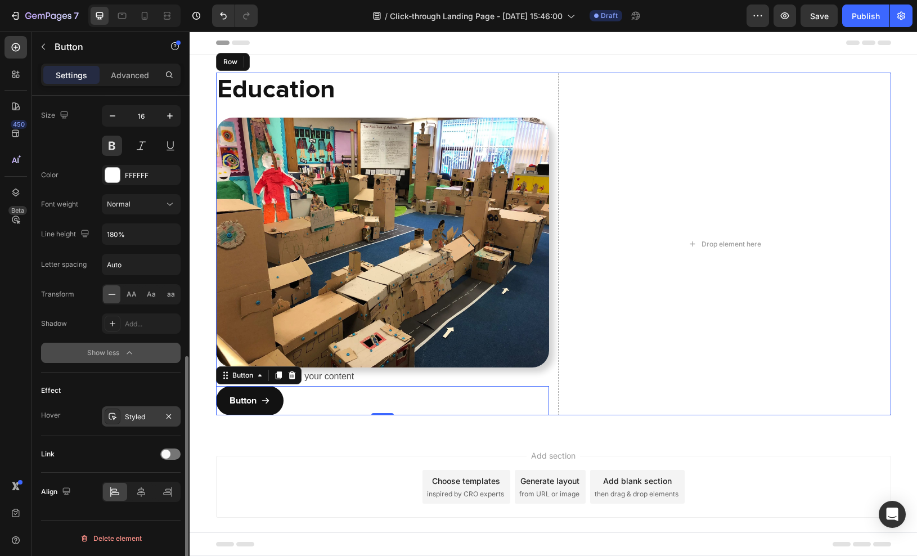
click at [141, 417] on div "Styled" at bounding box center [141, 417] width 33 height 10
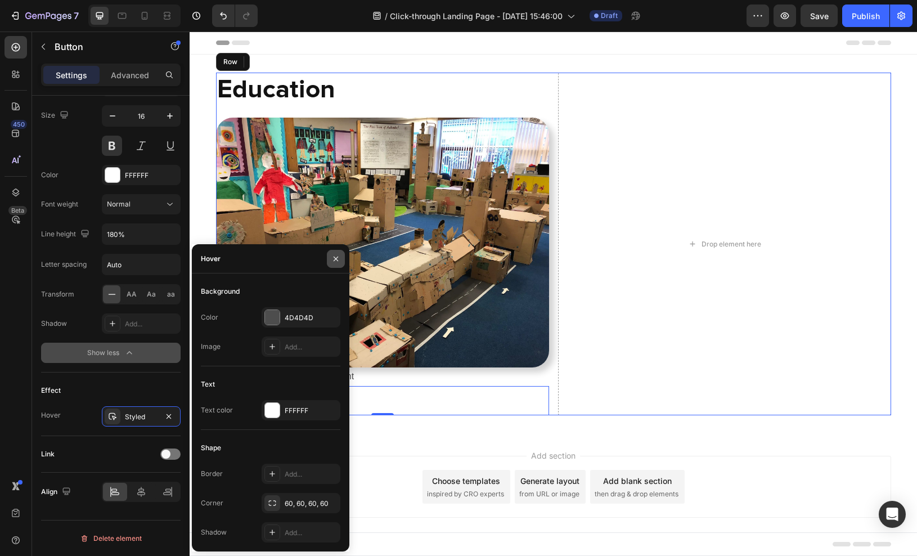
click at [334, 258] on icon "button" at bounding box center [335, 258] width 9 height 9
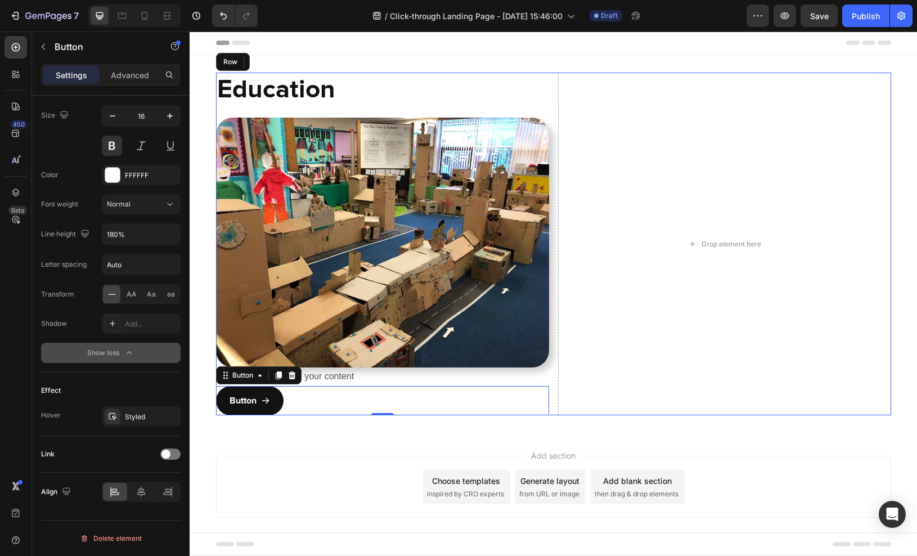
click at [316, 443] on div "Add section Choose templates inspired by CRO experts Generate layout from URL o…" at bounding box center [553, 502] width 727 height 138
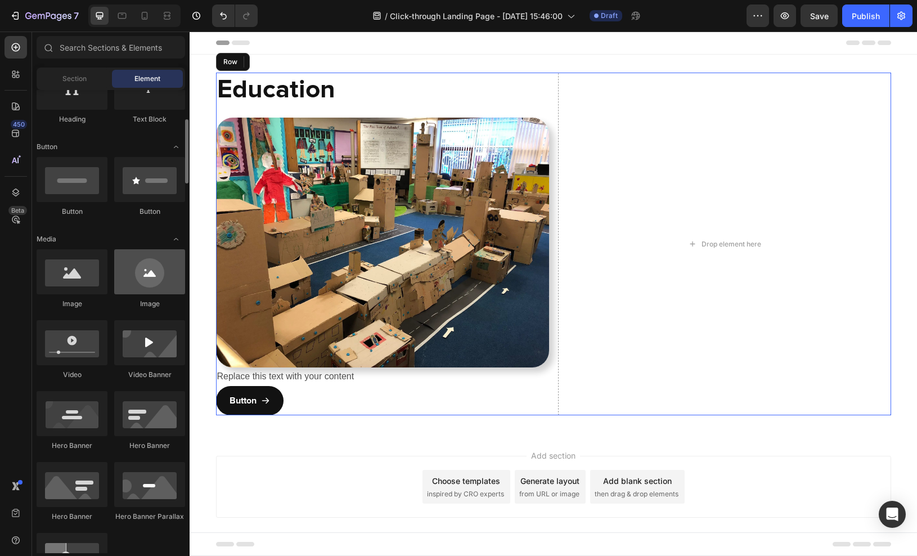
scroll to position [215, 0]
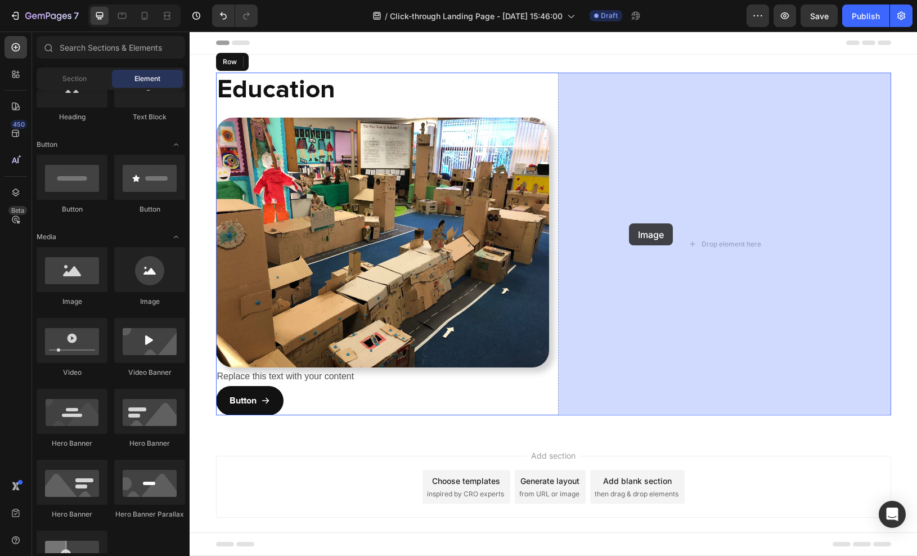
drag, startPoint x: 337, startPoint y: 314, endPoint x: 629, endPoint y: 223, distance: 305.7
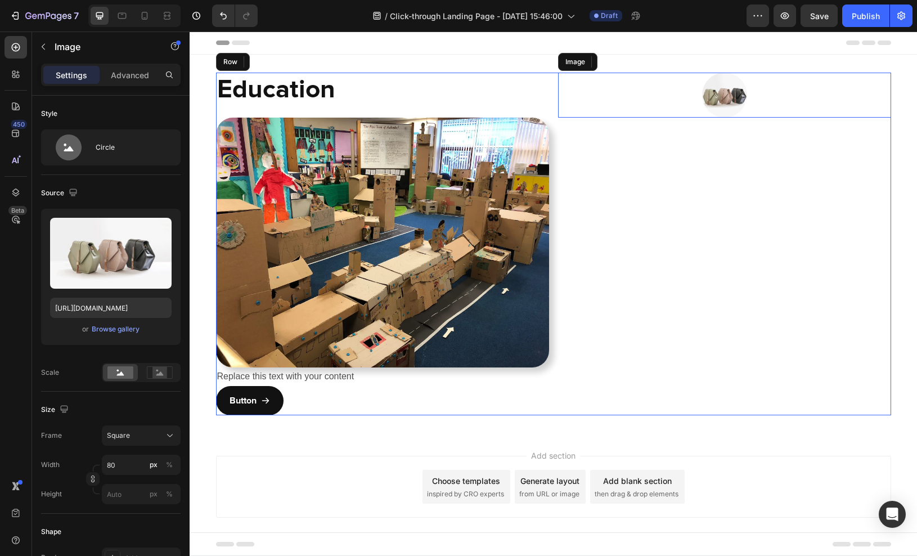
scroll to position [0, 0]
click at [636, 64] on icon at bounding box center [632, 61] width 9 height 9
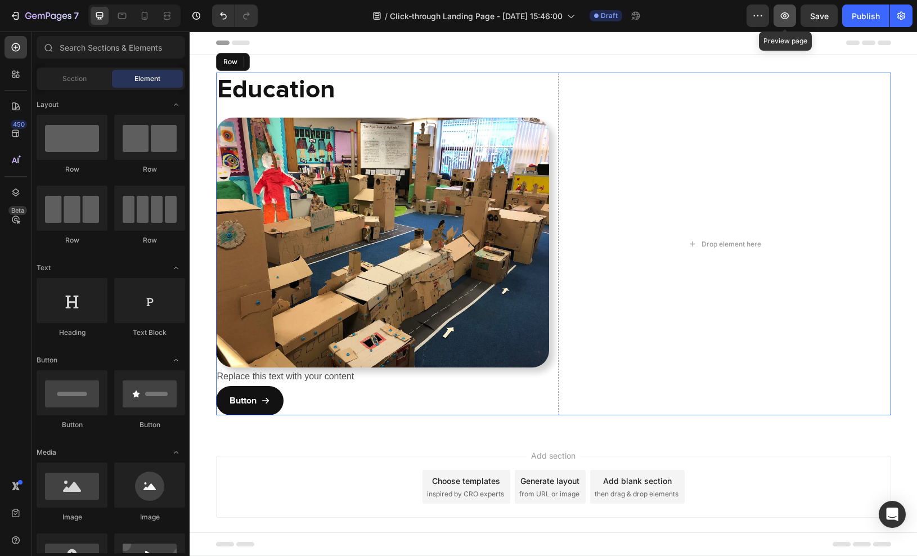
click at [786, 17] on icon "button" at bounding box center [784, 15] width 11 height 11
